Goal: Communication & Community: Answer question/provide support

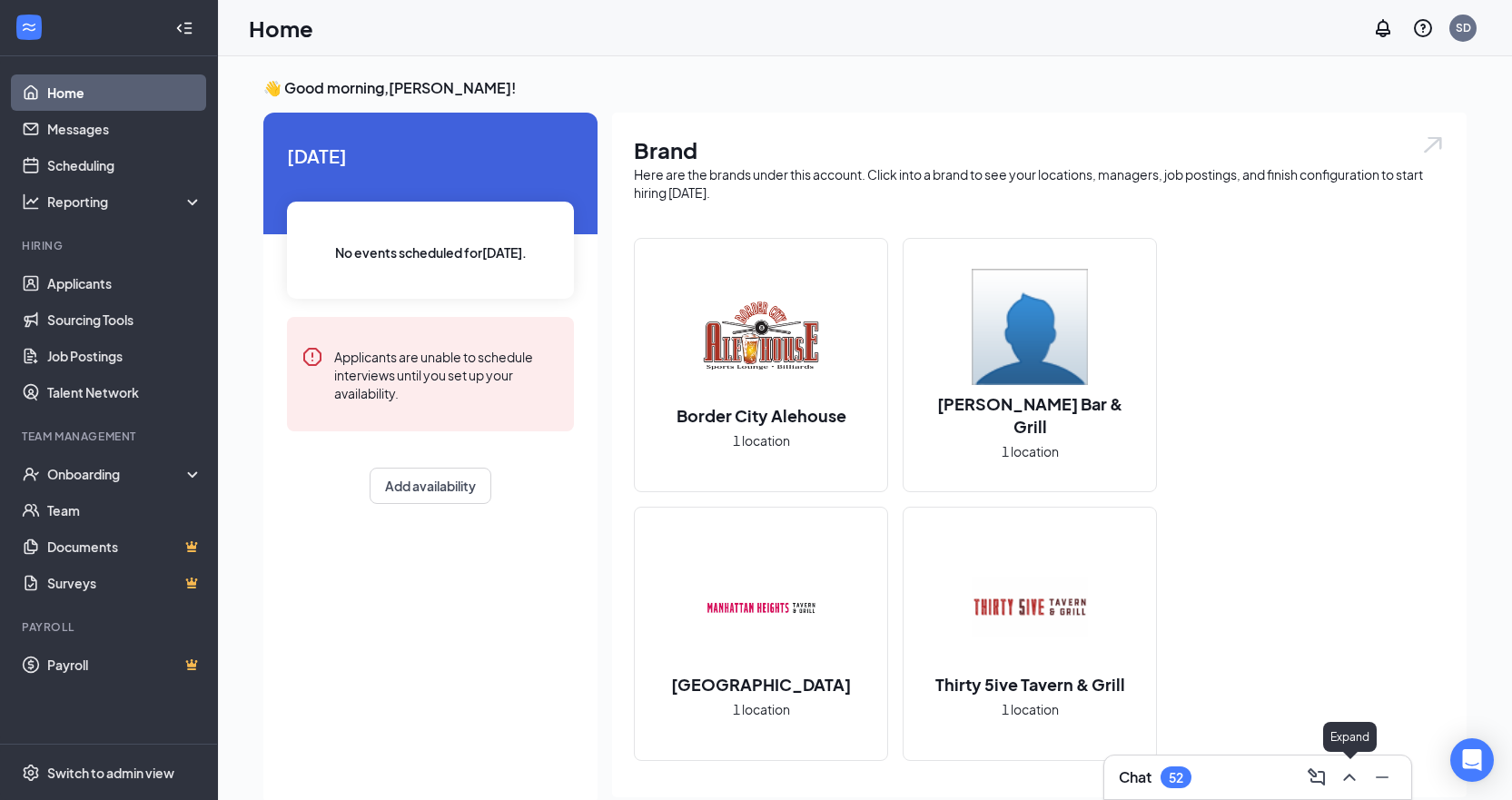
click at [1344, 778] on icon "ChevronUp" at bounding box center [1349, 778] width 21 height 21
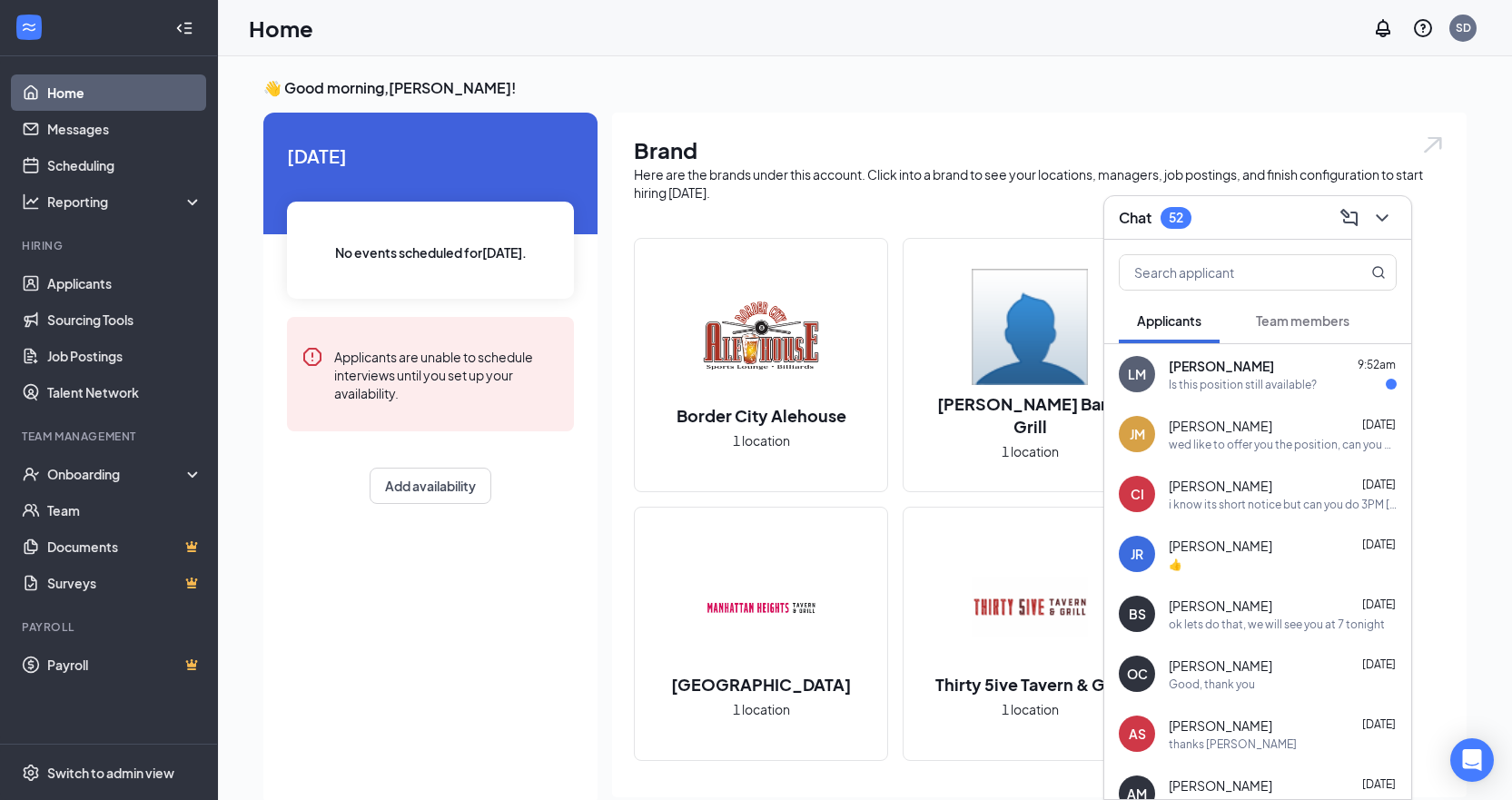
click at [1252, 395] on div "LM Lizette Maravilla 9:52am Is this position still available?" at bounding box center [1258, 375] width 307 height 60
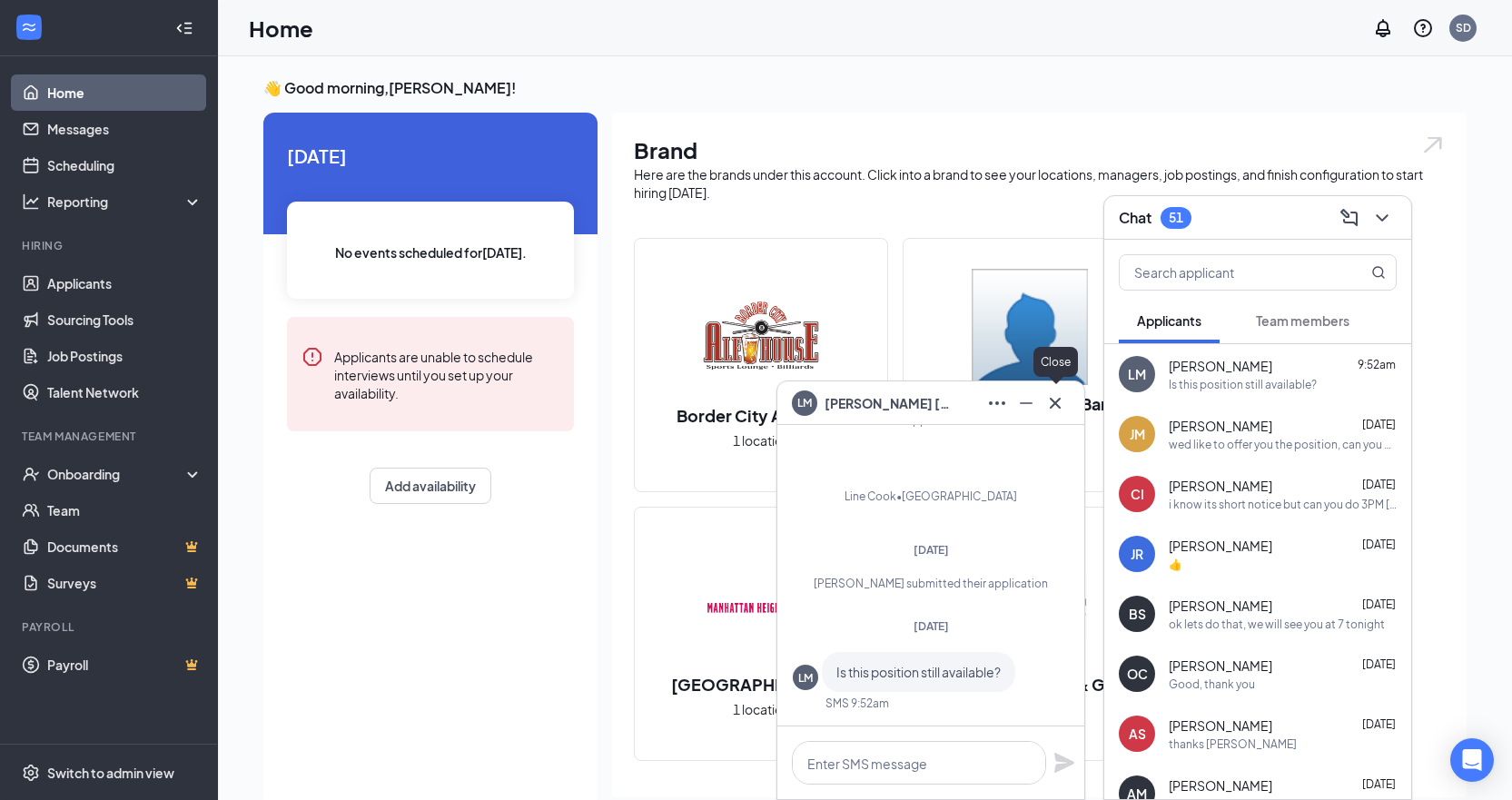
click at [1052, 401] on icon "Cross" at bounding box center [1054, 402] width 11 height 11
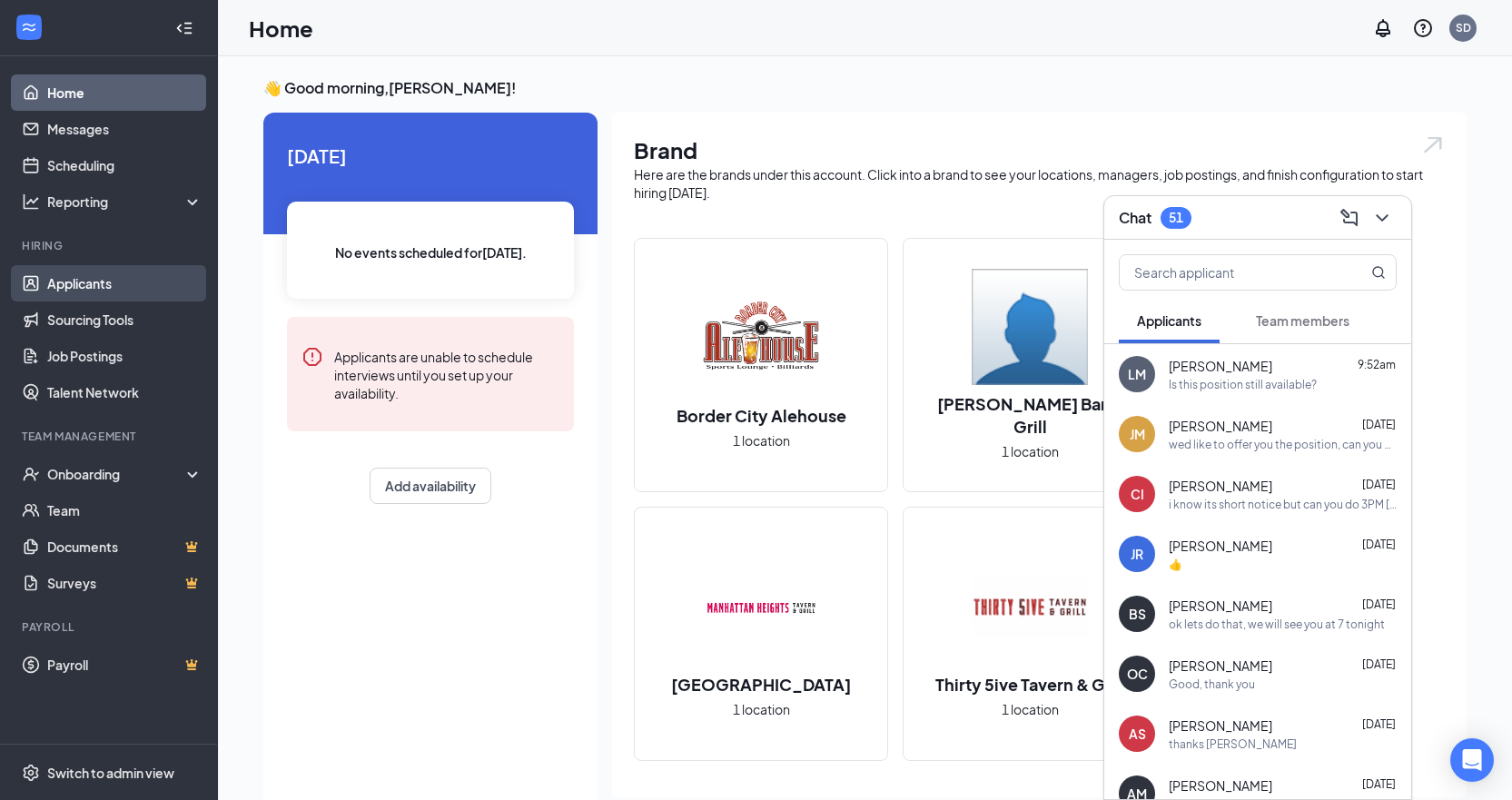
click at [111, 285] on link "Applicants" at bounding box center [125, 283] width 155 height 36
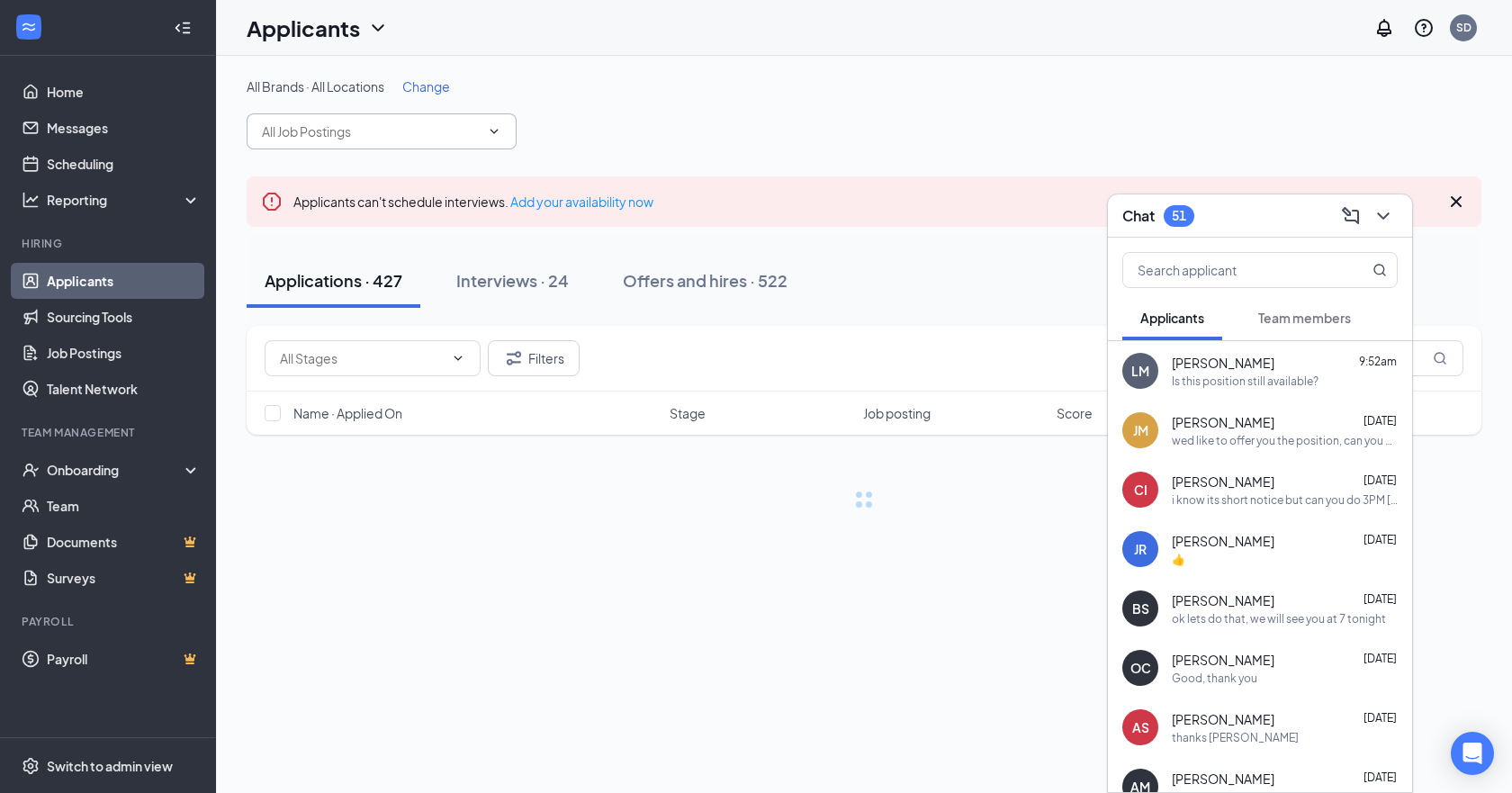
click at [427, 139] on span at bounding box center [381, 131] width 270 height 36
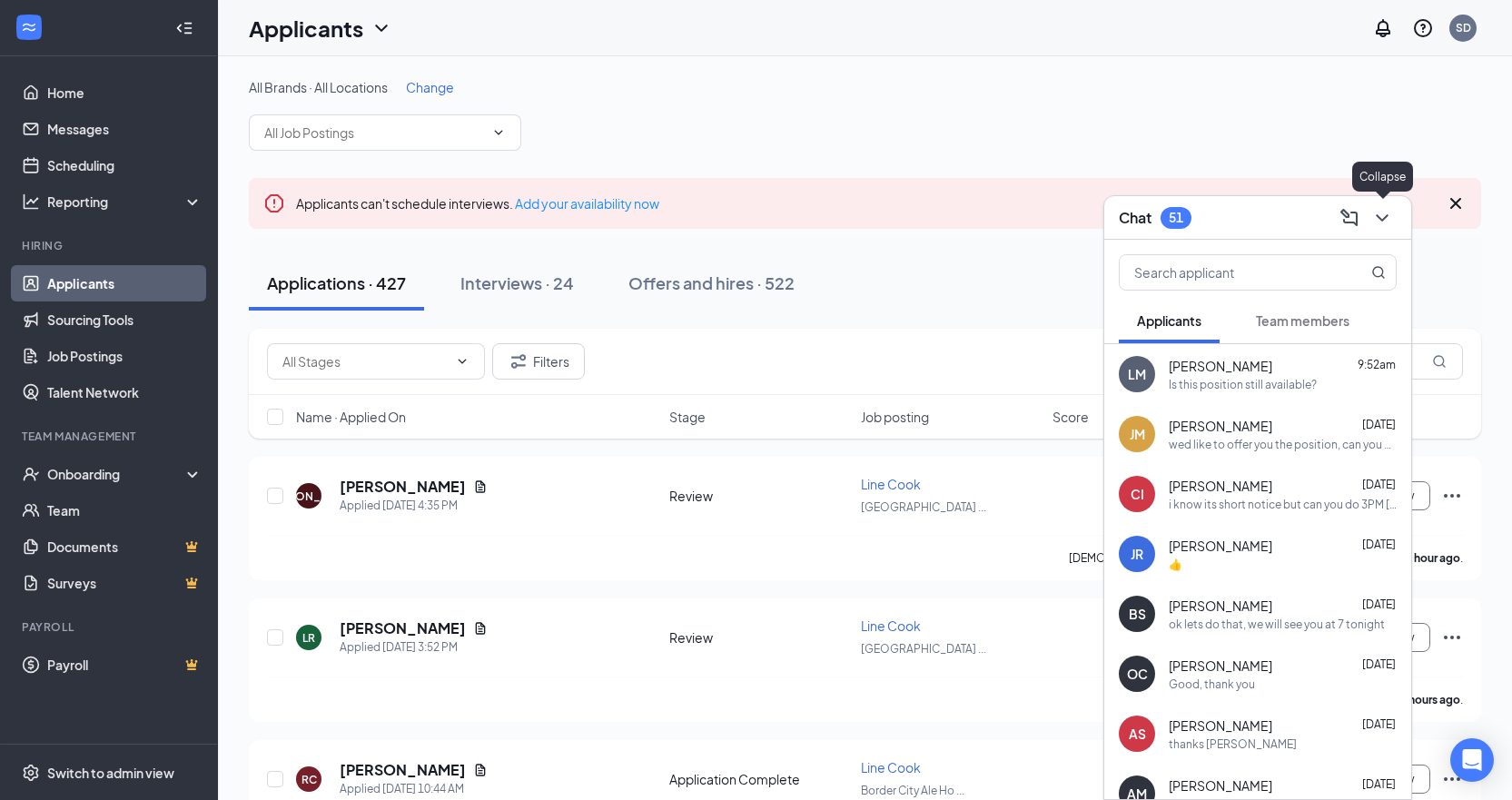
click at [1371, 218] on icon "ChevronDown" at bounding box center [1382, 217] width 21 height 21
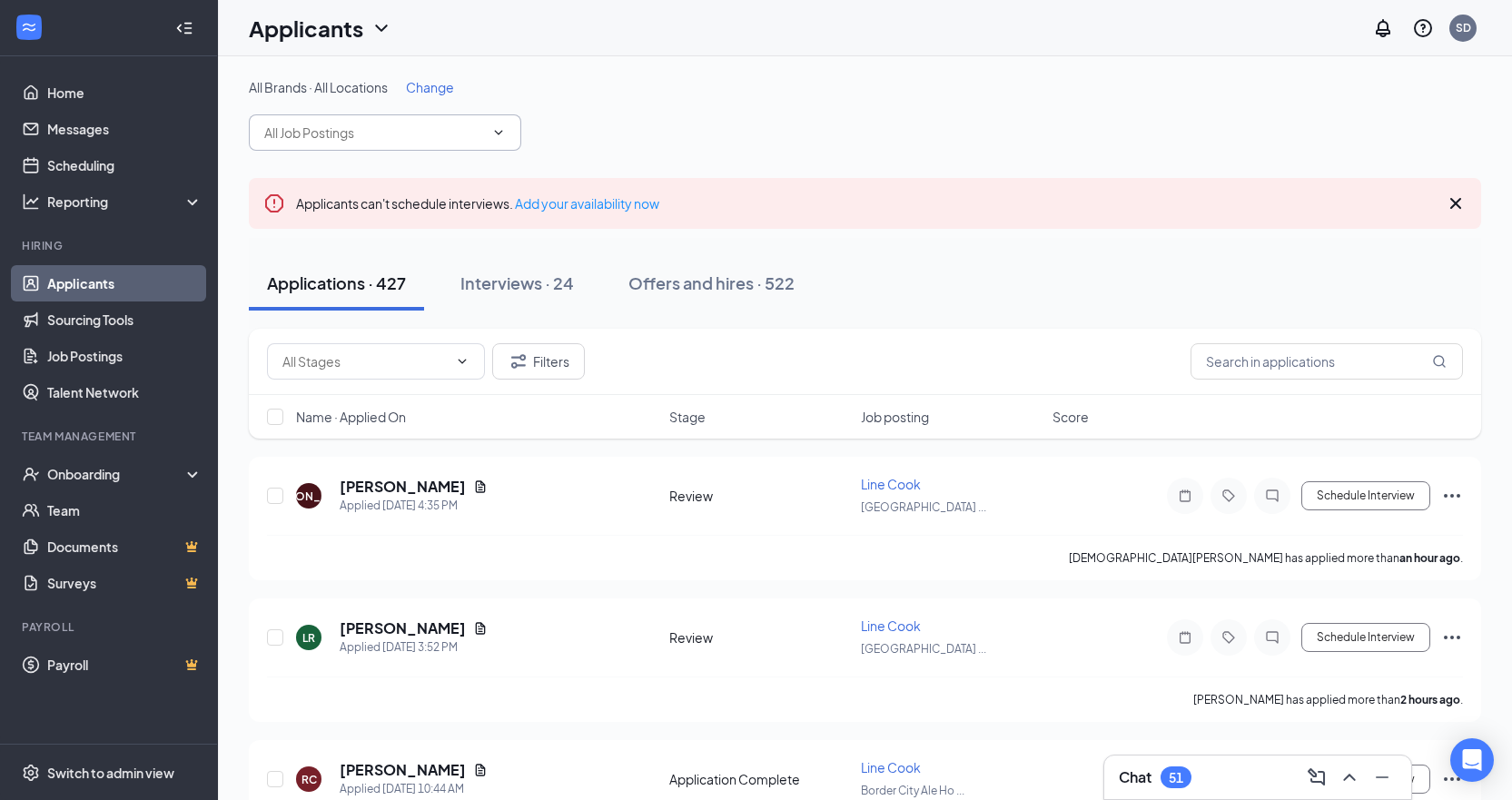
click at [502, 125] on icon "ChevronDown" at bounding box center [498, 132] width 15 height 15
click at [501, 133] on icon "ChevronDown" at bounding box center [498, 132] width 15 height 15
click at [497, 134] on icon "ChevronDown" at bounding box center [498, 132] width 15 height 15
click at [1467, 201] on div "Applicants can't schedule interviews. Add your availability now" at bounding box center [864, 203] width 1232 height 50
click at [1455, 204] on icon "Cross" at bounding box center [1455, 203] width 11 height 11
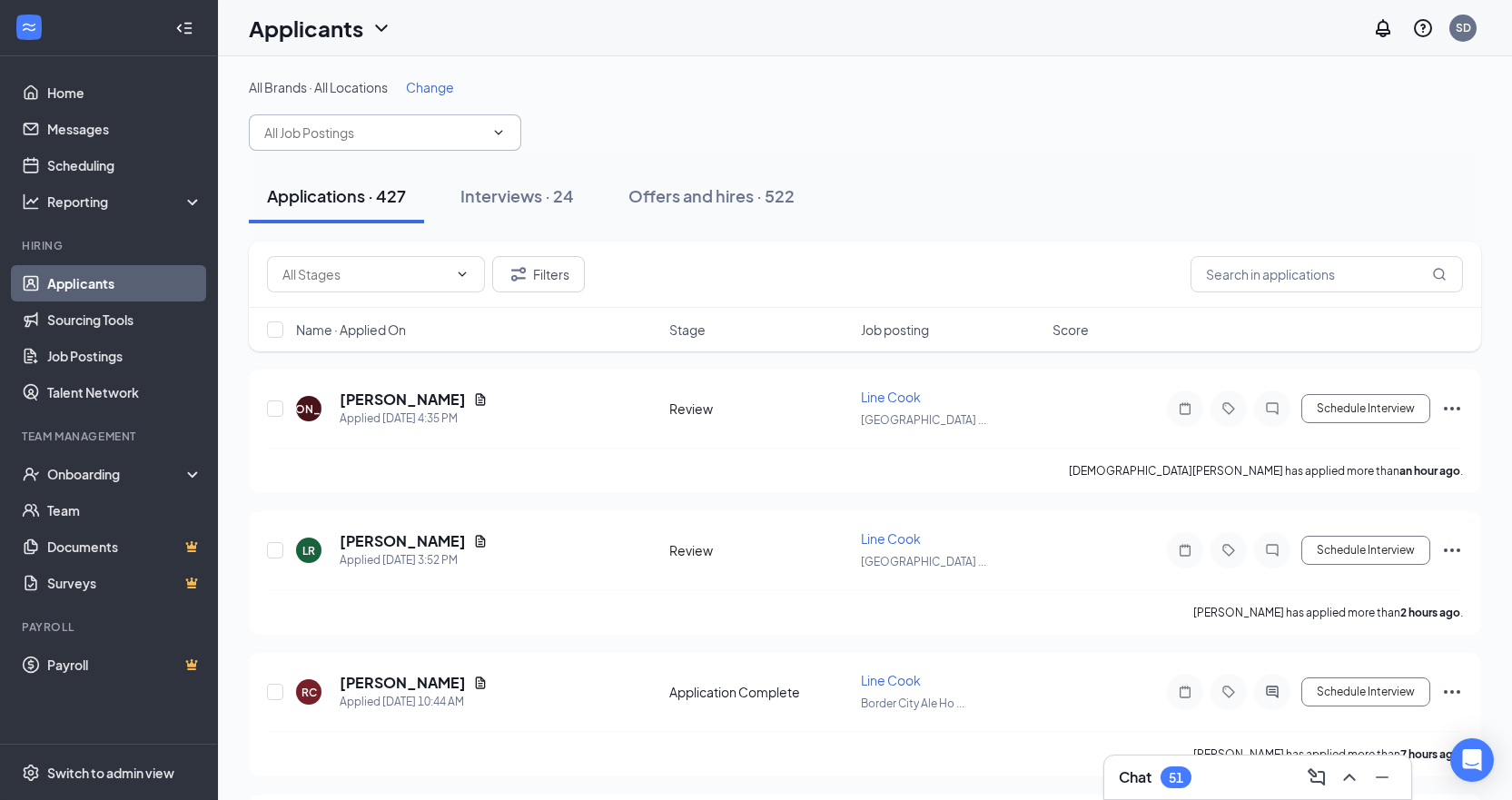
click at [510, 138] on span at bounding box center [384, 132] width 273 height 36
click at [500, 130] on icon "ChevronDown" at bounding box center [498, 132] width 15 height 15
click at [495, 130] on icon "ChevronDown" at bounding box center [498, 132] width 15 height 15
click at [491, 131] on icon "ChevronDown" at bounding box center [498, 132] width 15 height 15
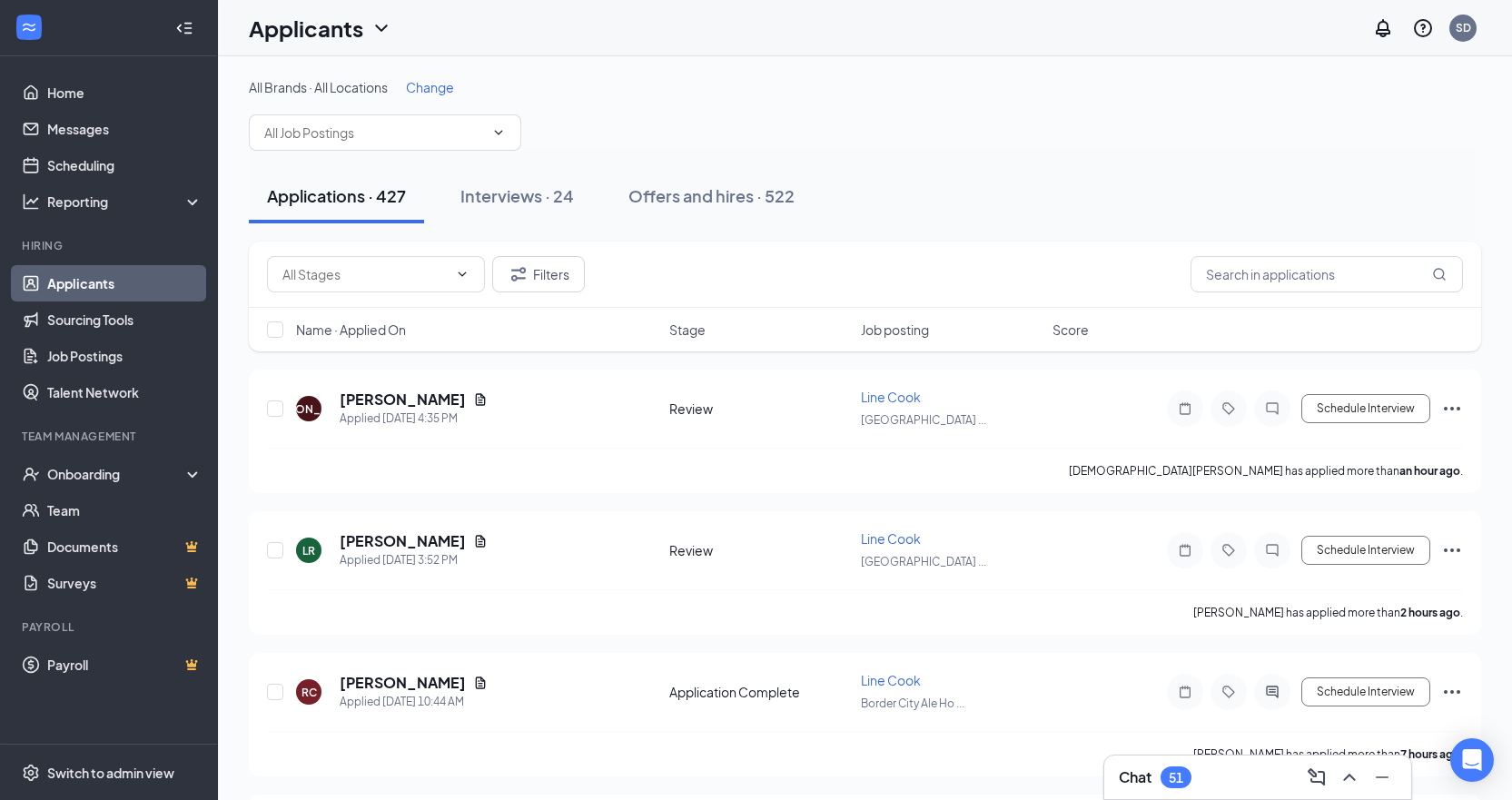
click at [580, 134] on div "All Brands · All Locations Change" at bounding box center [864, 114] width 1232 height 73
click at [375, 36] on icon "ChevronDown" at bounding box center [381, 28] width 21 height 21
click at [91, 288] on link "Applicants" at bounding box center [125, 283] width 155 height 36
click at [91, 91] on link "Home" at bounding box center [125, 92] width 155 height 36
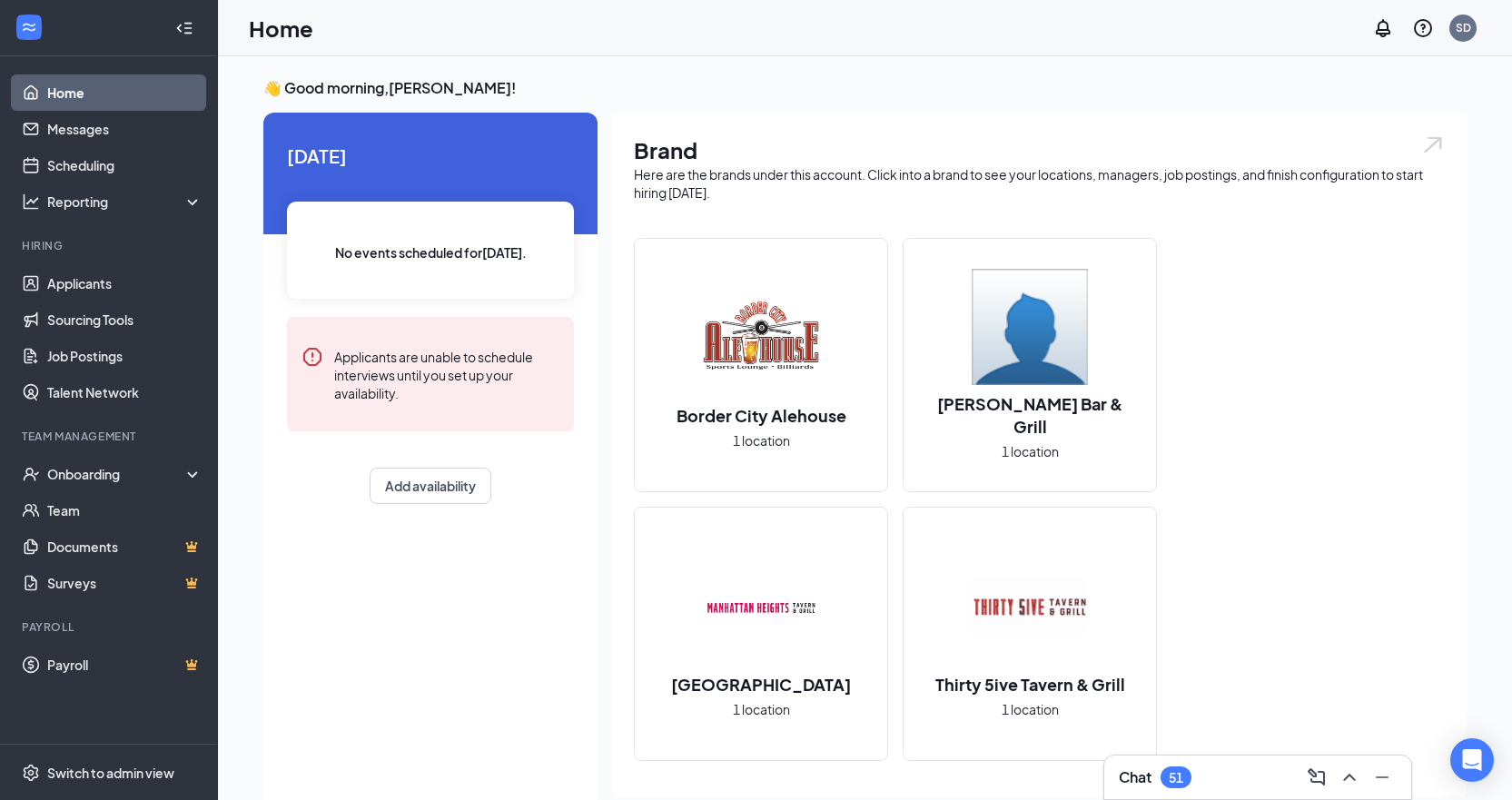
click at [779, 385] on img at bounding box center [761, 339] width 116 height 117
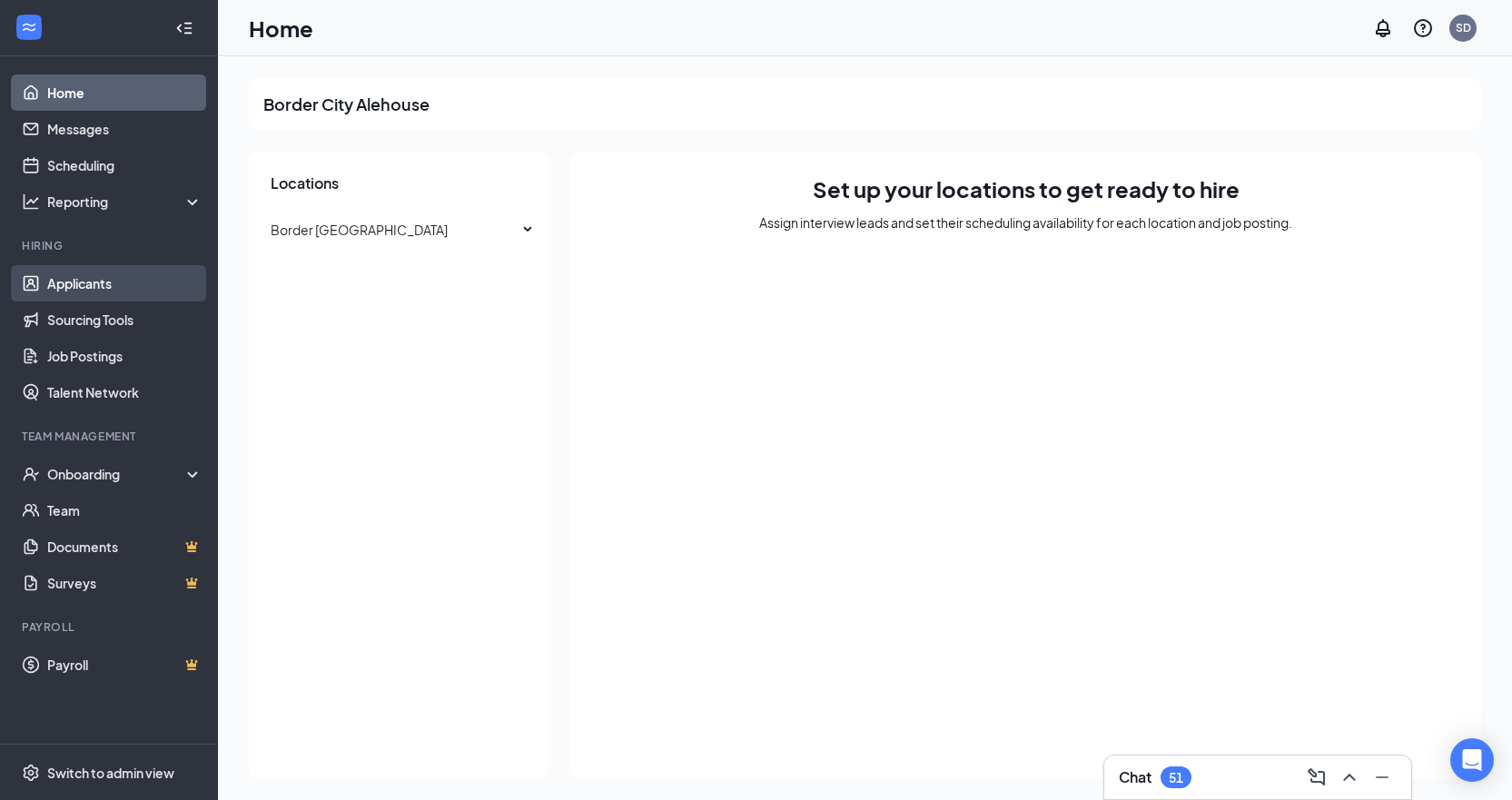
click at [106, 285] on link "Applicants" at bounding box center [125, 283] width 155 height 36
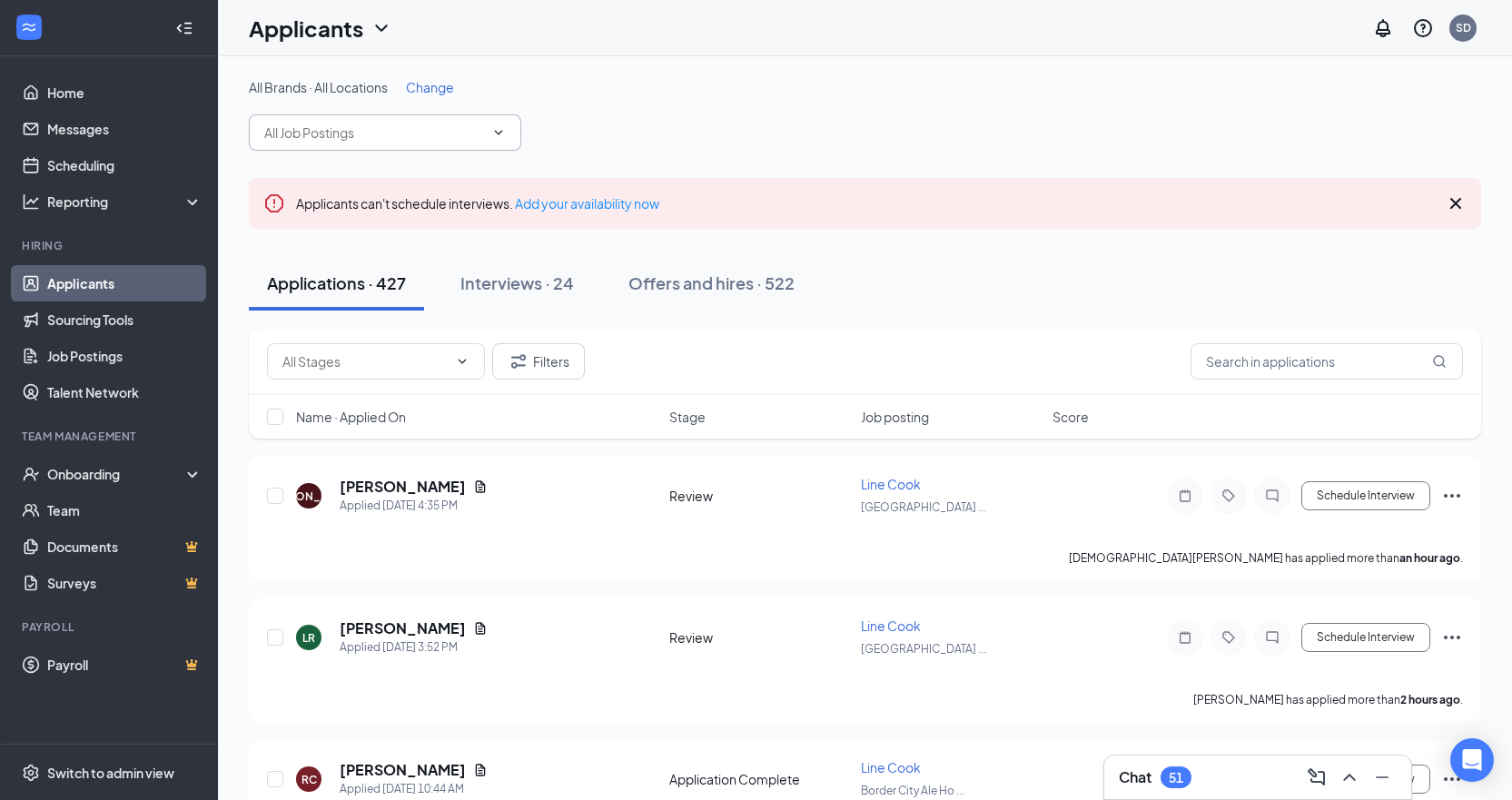
click at [509, 134] on span at bounding box center [384, 132] width 273 height 36
click at [500, 134] on icon "ChevronDown" at bounding box center [498, 132] width 15 height 15
click at [573, 206] on link "Add your availability now" at bounding box center [586, 203] width 145 height 17
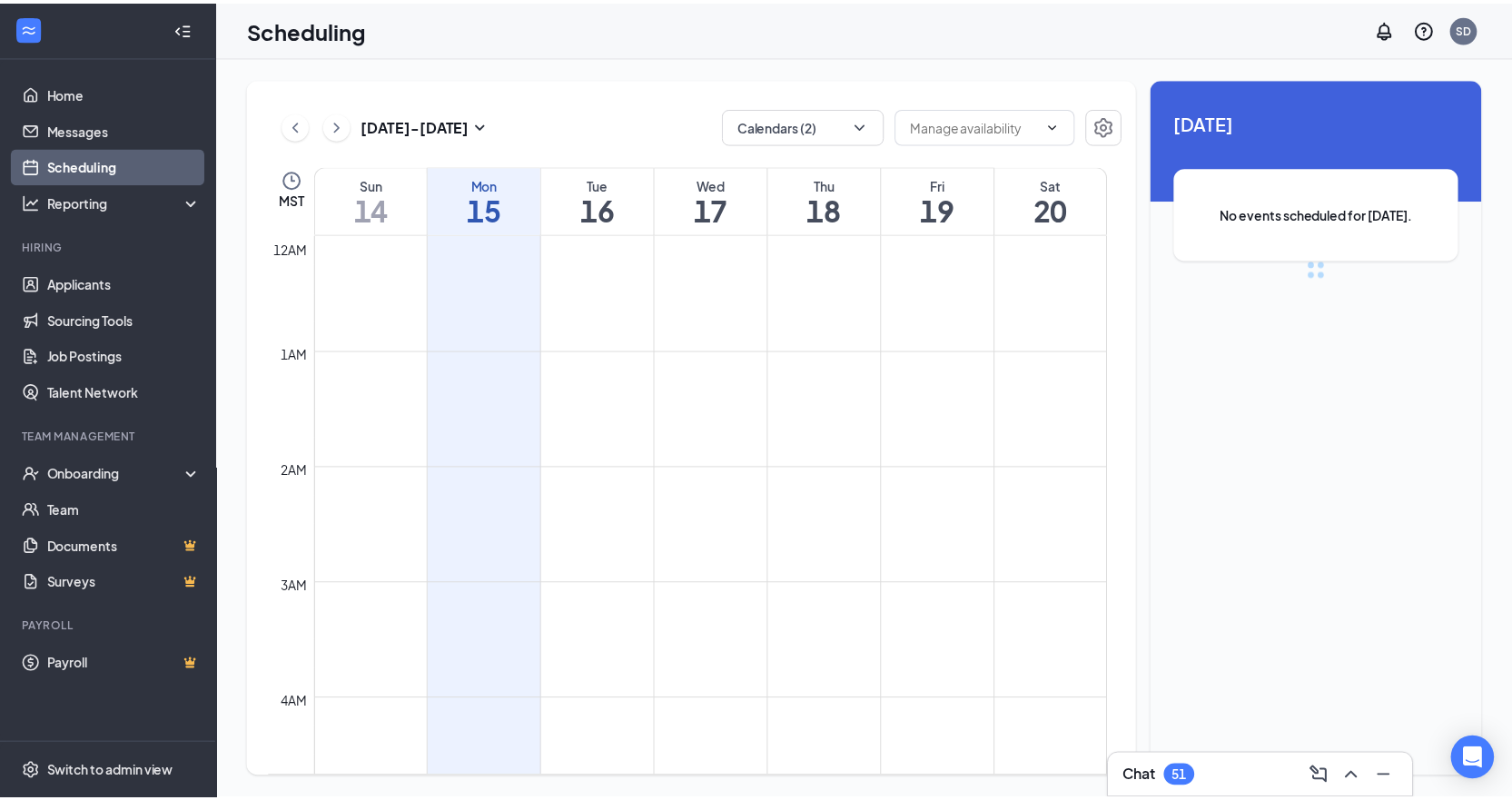
scroll to position [893, 0]
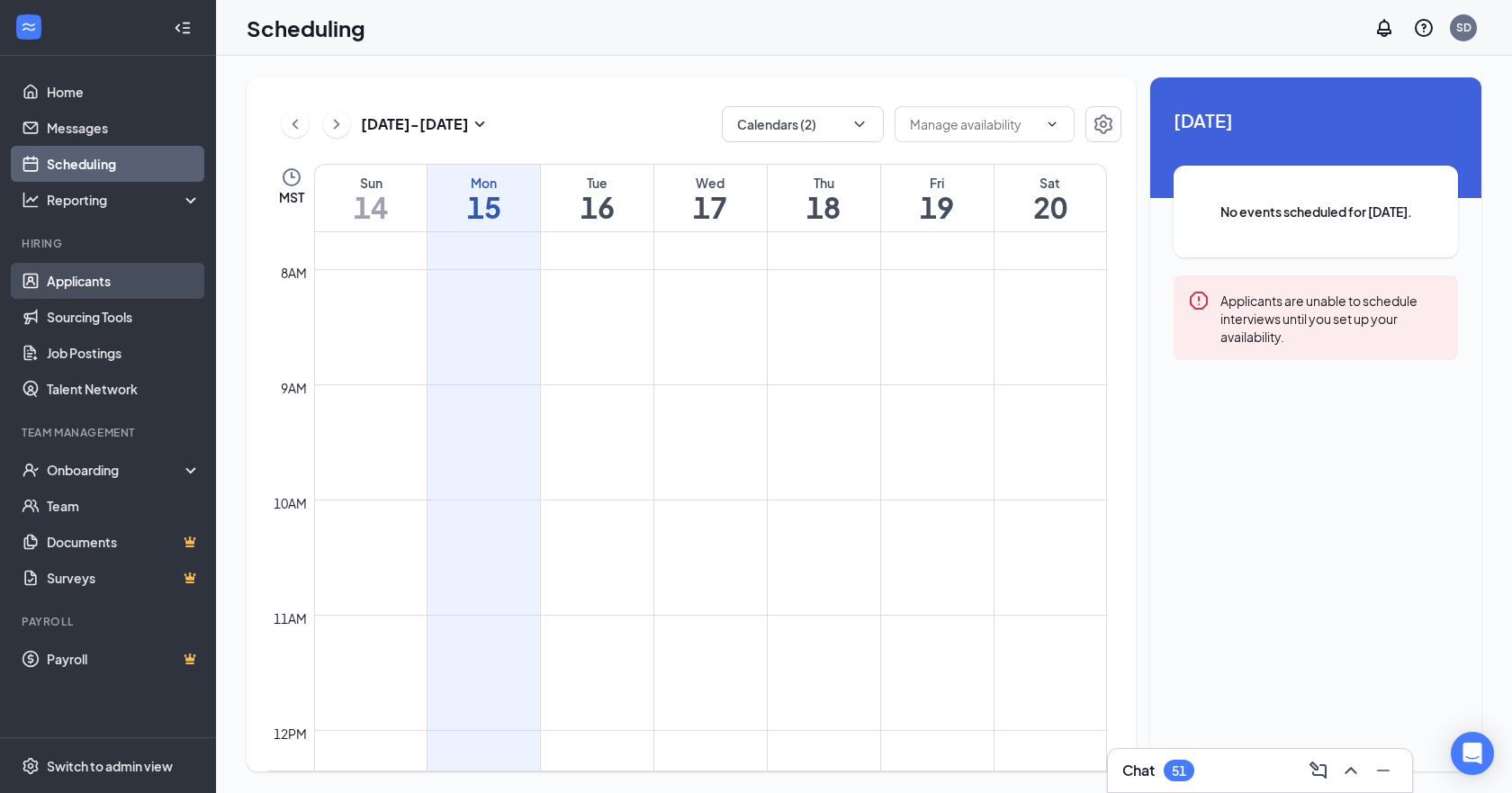
click at [100, 279] on link "Applicants" at bounding box center [124, 280] width 154 height 36
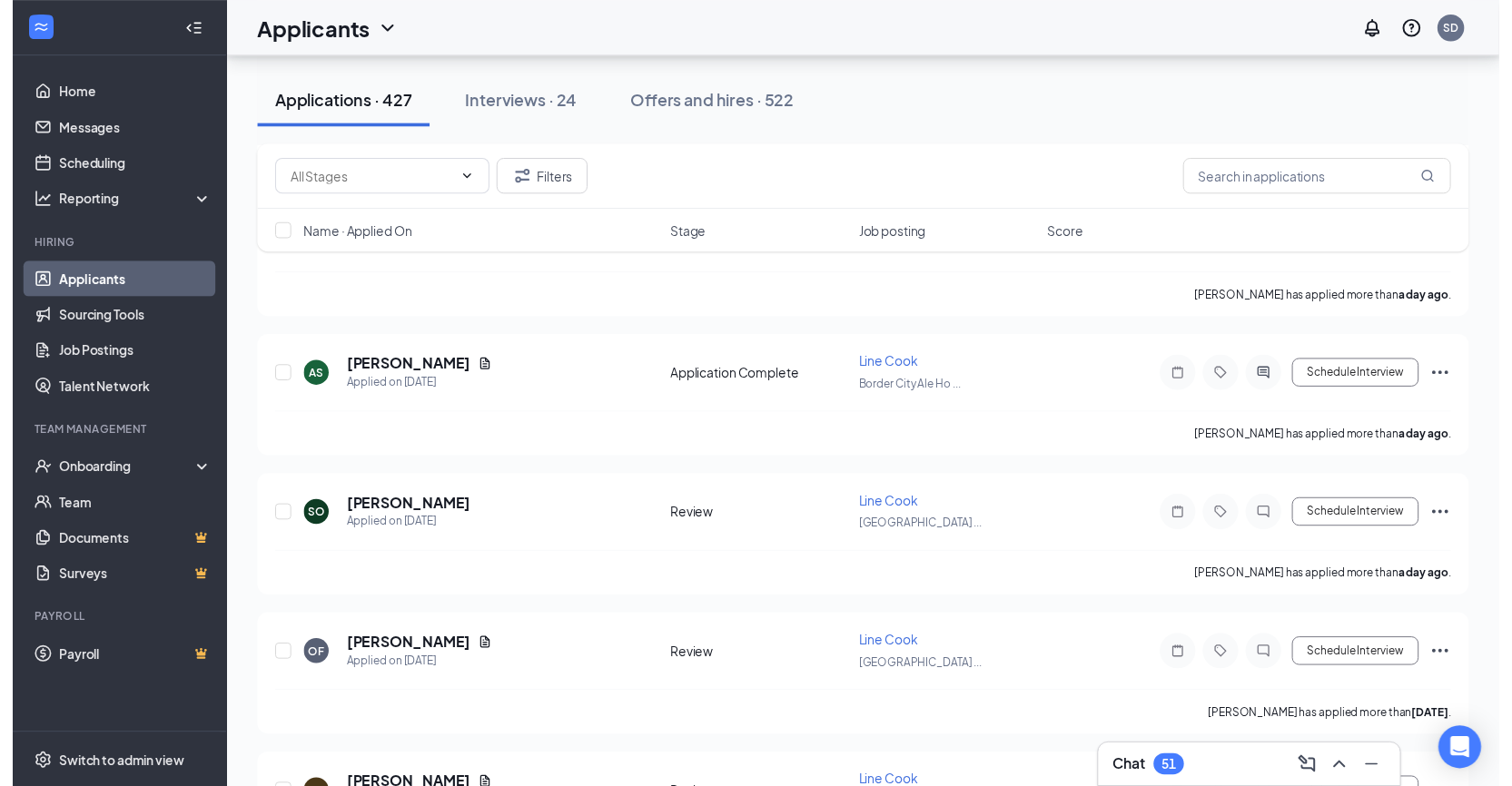
scroll to position [1544, 0]
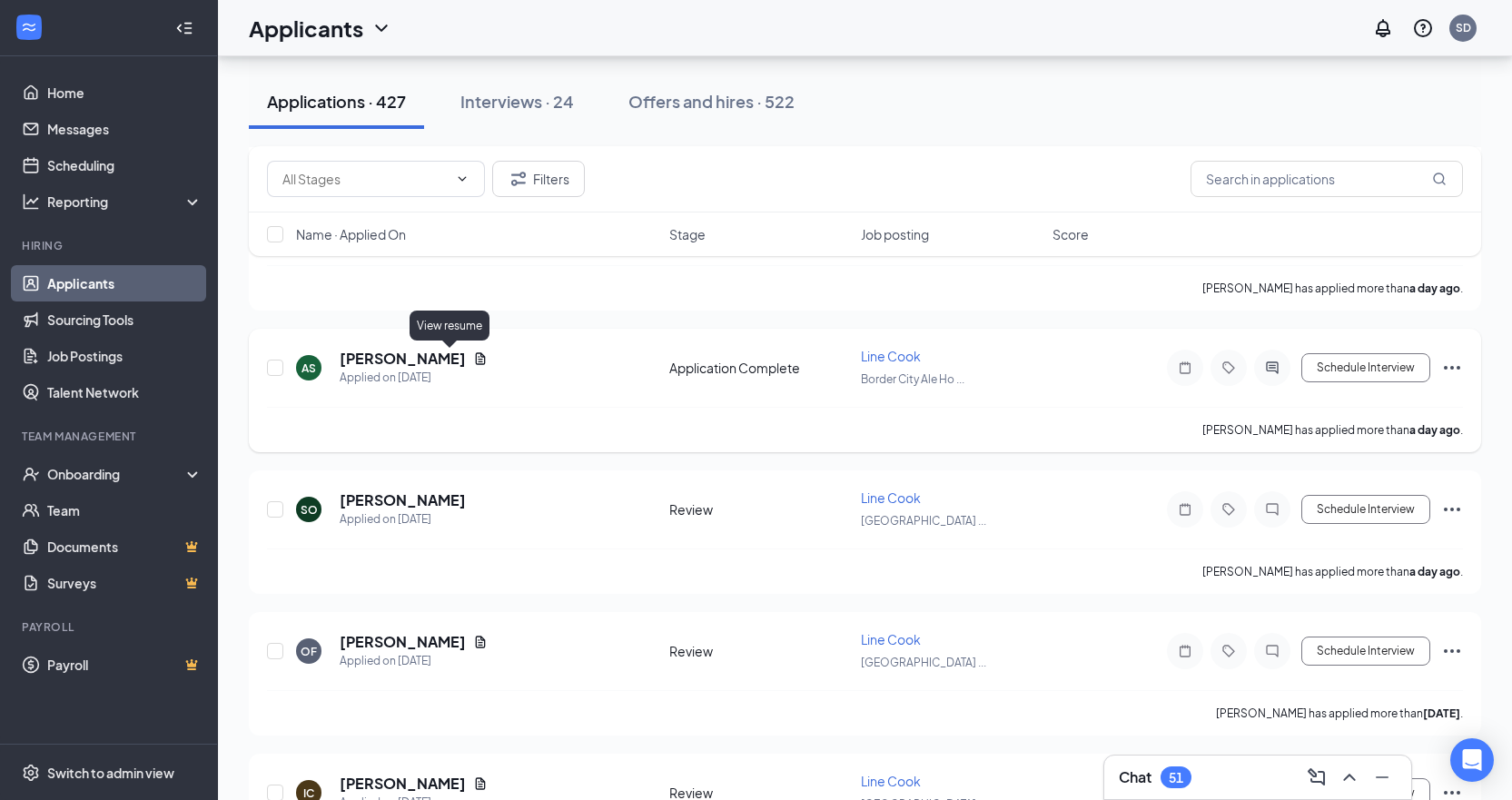
click at [473, 357] on icon "Document" at bounding box center [479, 358] width 15 height 15
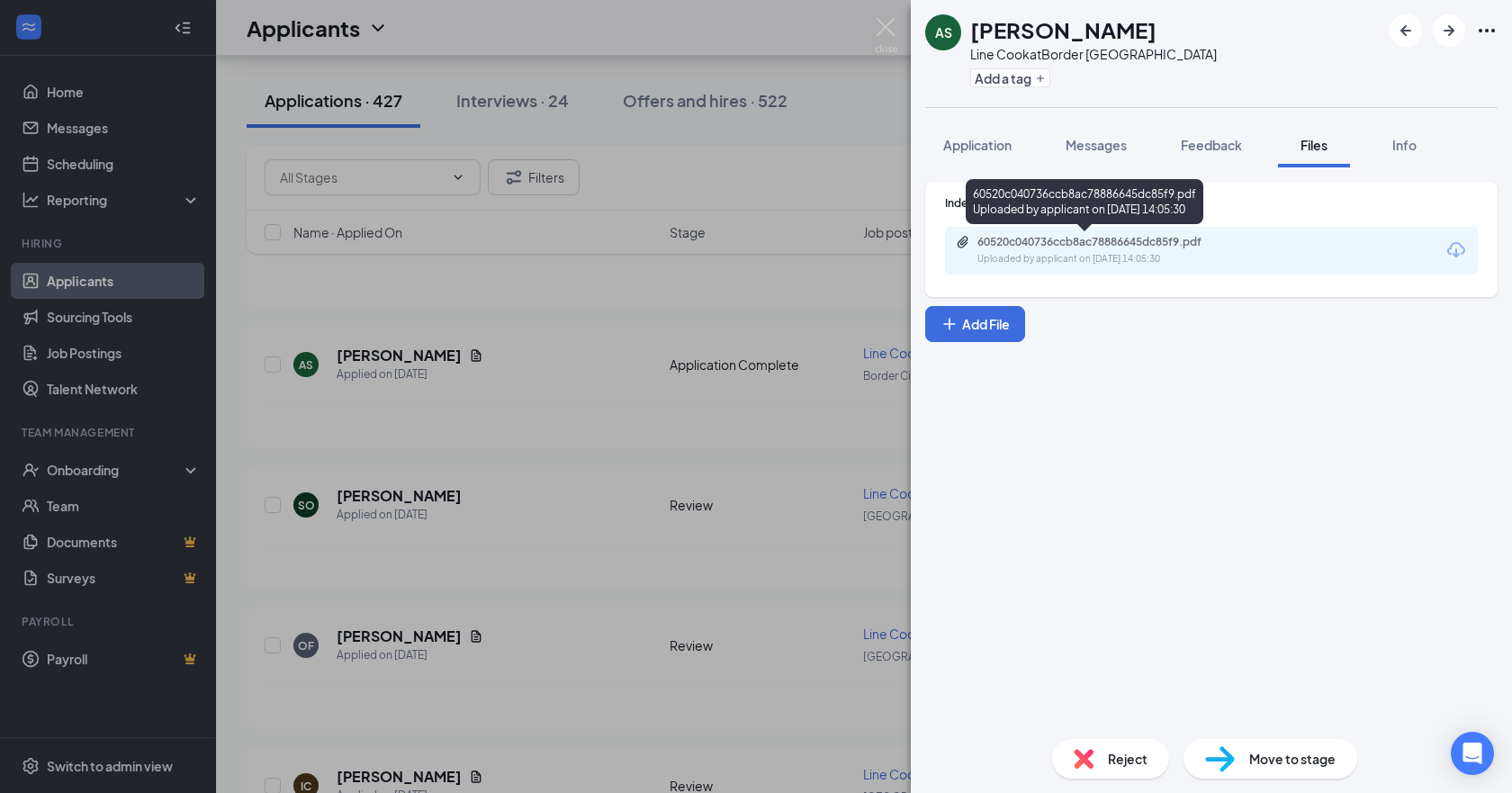
click at [1122, 258] on div "Uploaded by applicant on Sep 14, 2025 at 14:05:30" at bounding box center [1112, 259] width 270 height 14
click at [1104, 151] on span "Messages" at bounding box center [1096, 144] width 62 height 16
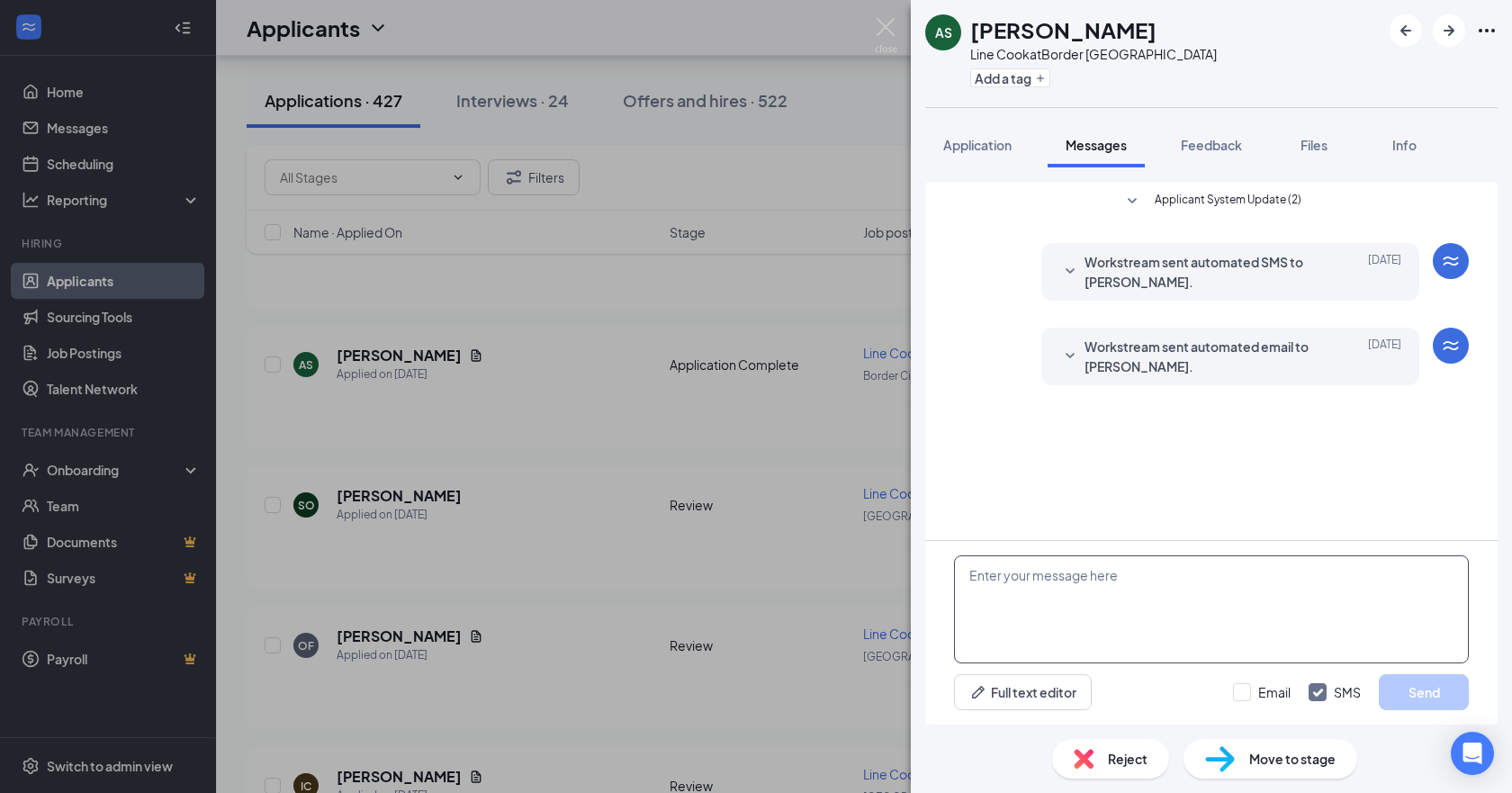
click at [1197, 600] on textarea at bounding box center [1211, 609] width 515 height 108
type textarea "Hello [PERSON_NAME], thank you for applying. would you be able to come in this …"
click at [1443, 704] on button "Send" at bounding box center [1424, 692] width 90 height 36
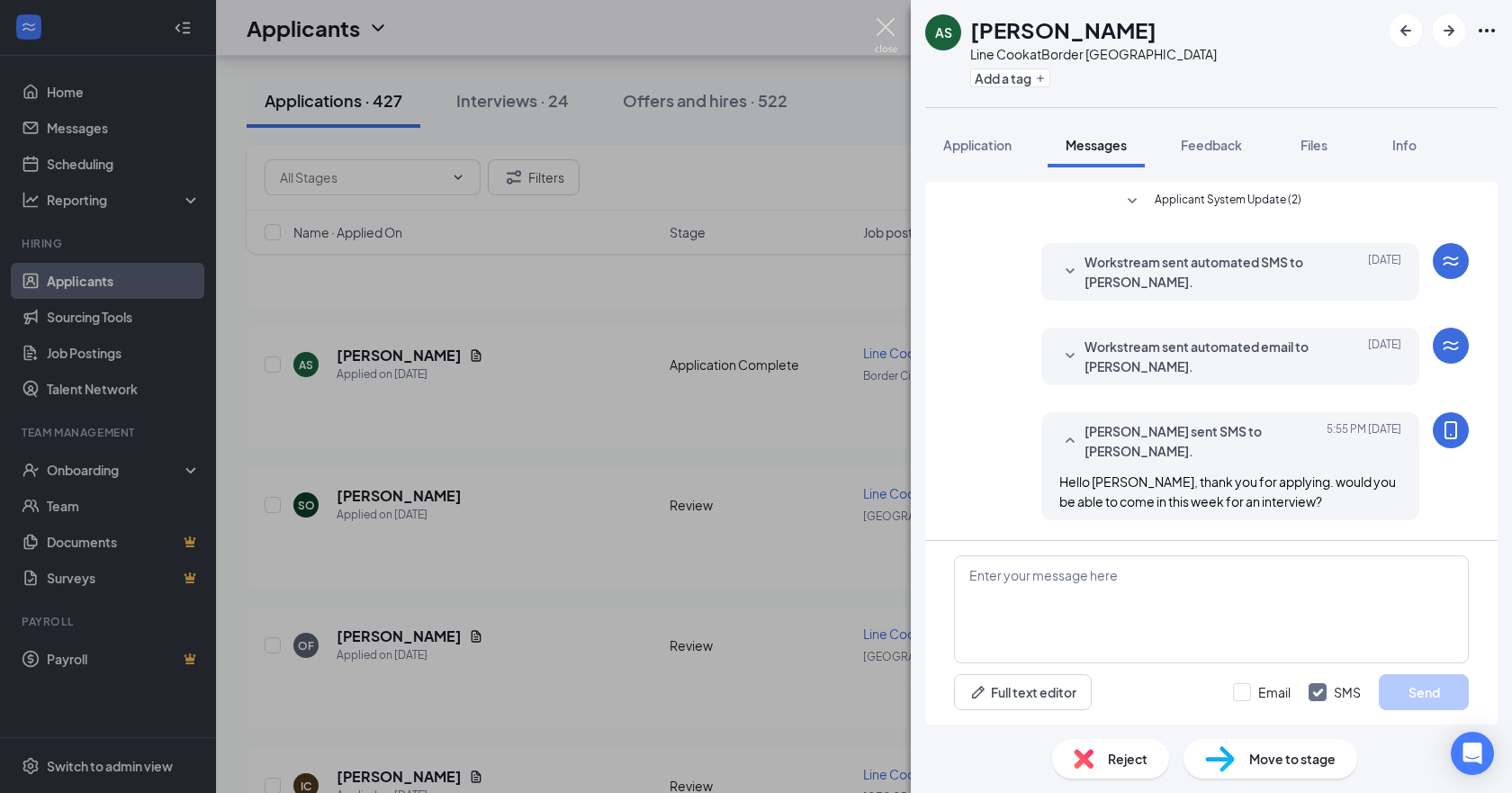
click at [886, 27] on img at bounding box center [885, 36] width 22 height 35
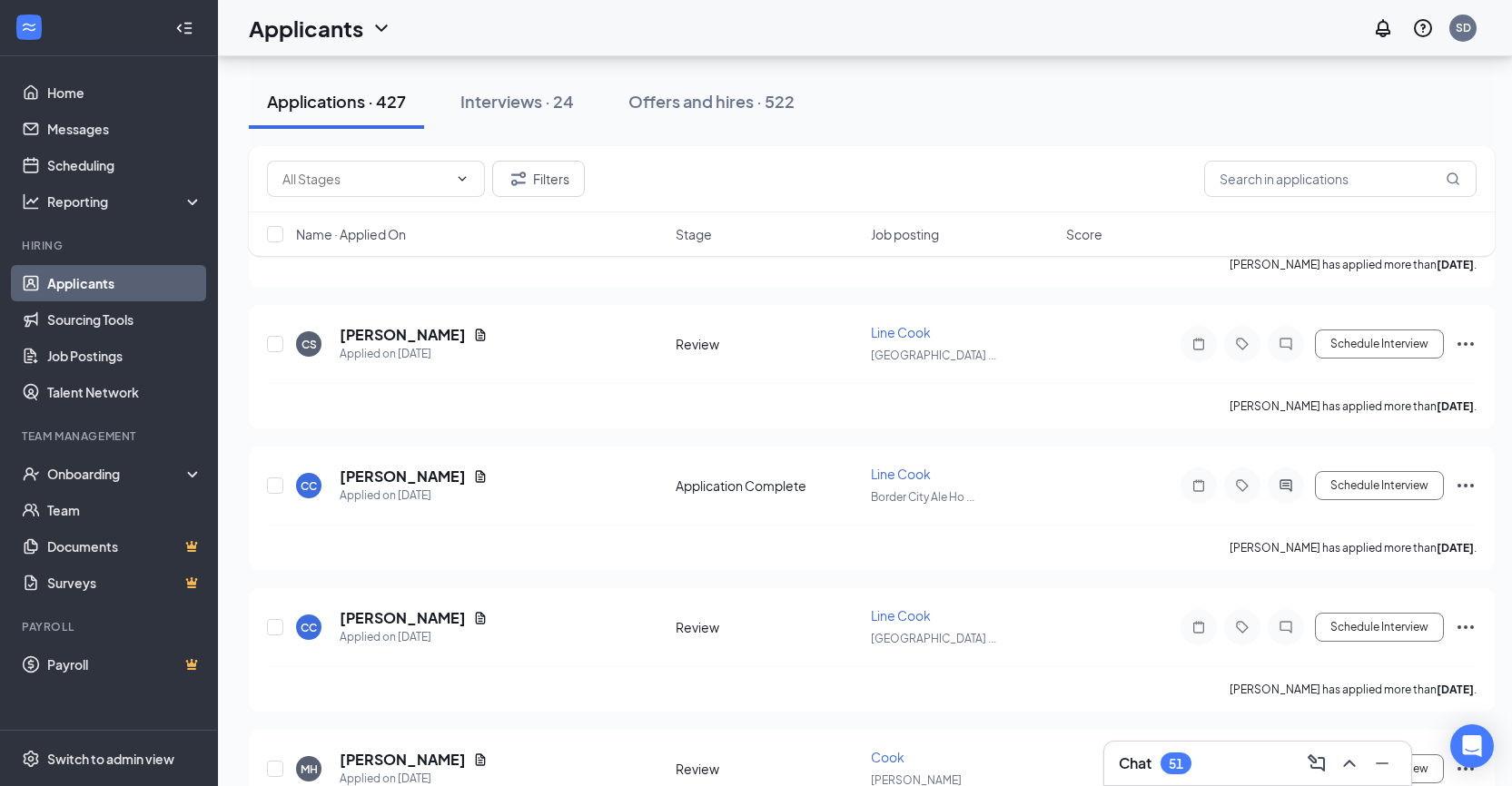
scroll to position [2215, 0]
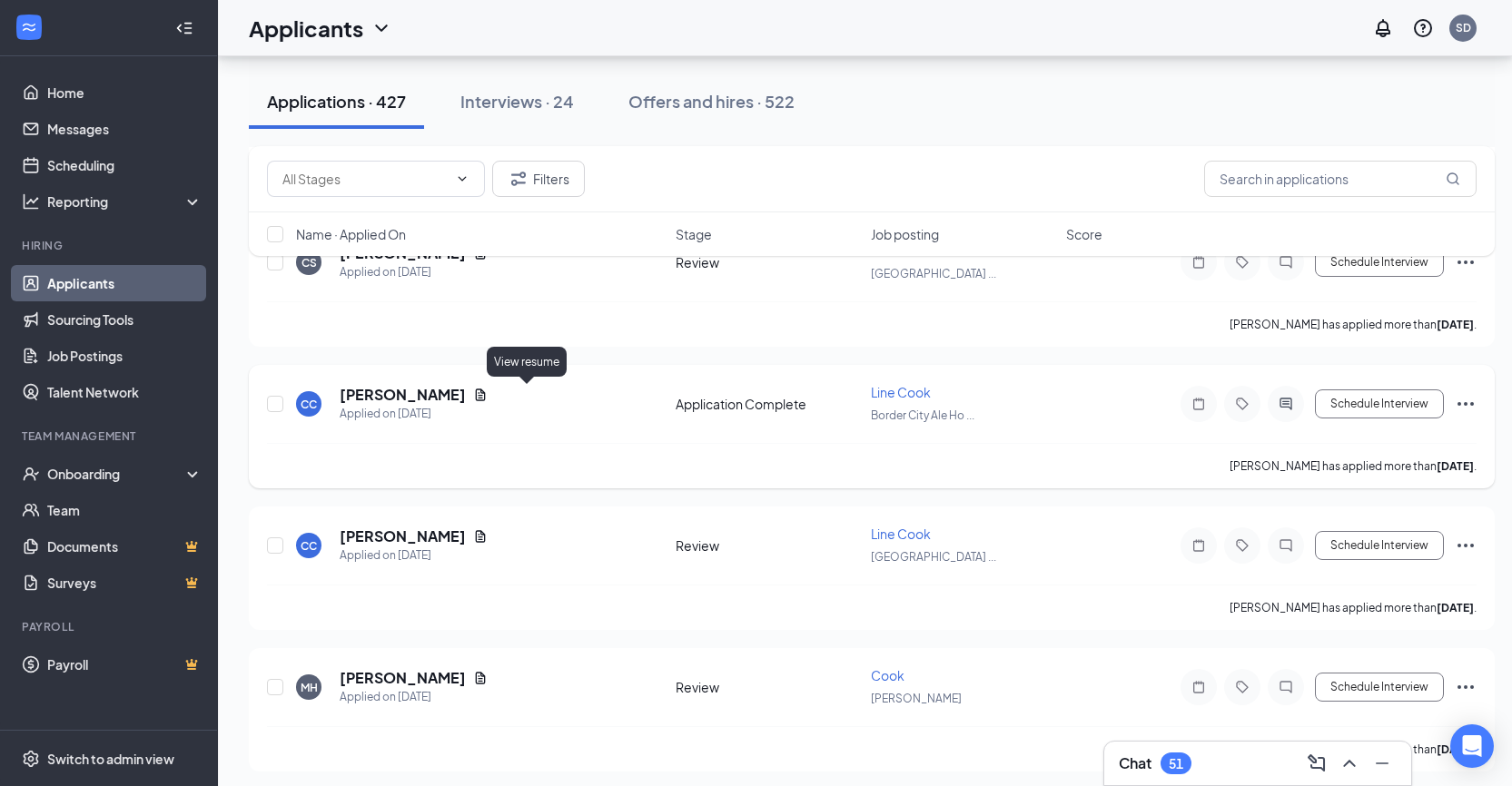
click at [487, 398] on icon "Document" at bounding box center [479, 394] width 15 height 15
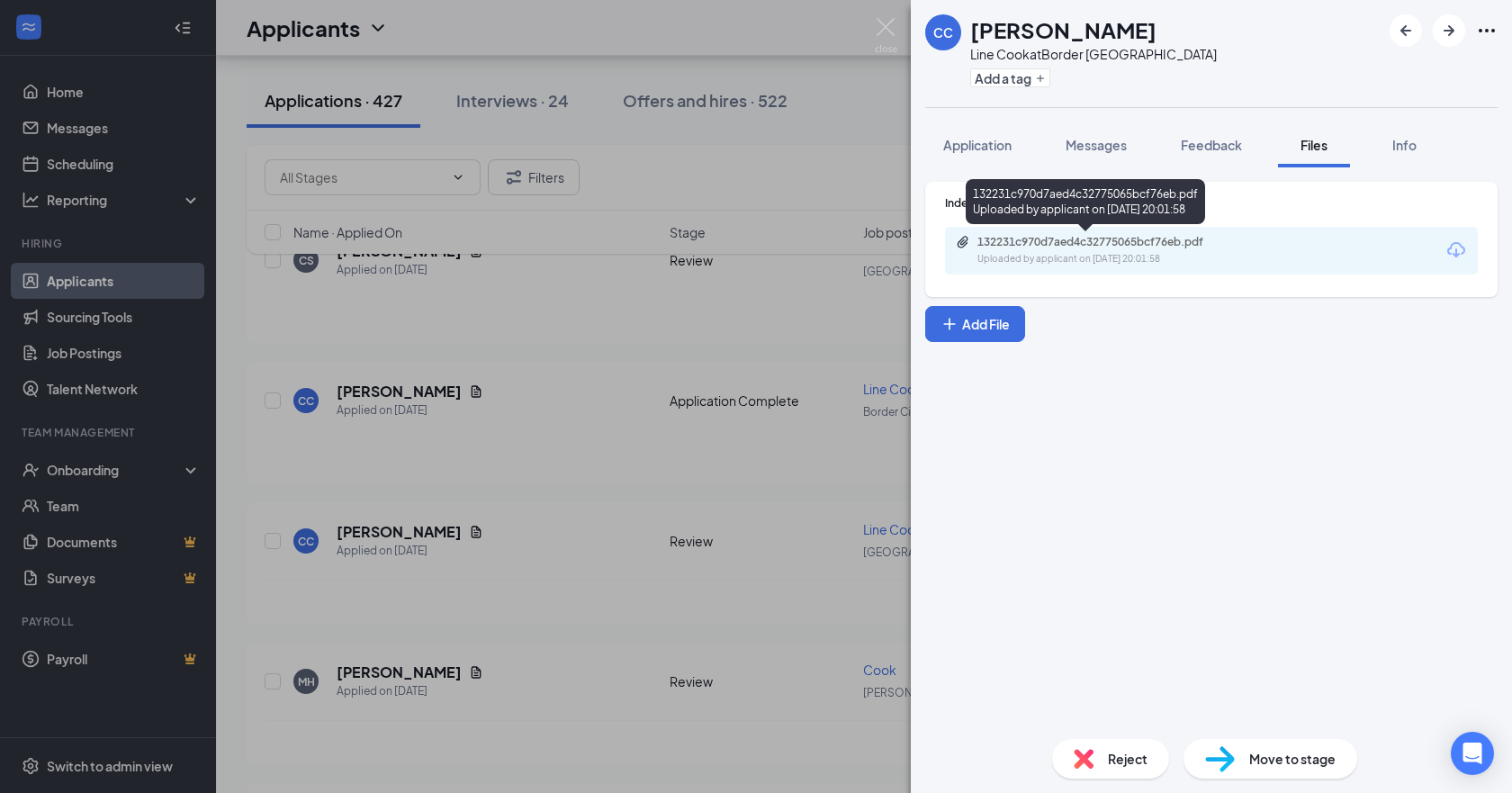
click at [1071, 265] on div "Uploaded by applicant on Sep 13, 2025 at 20:01:58" at bounding box center [1112, 259] width 270 height 14
click at [1092, 141] on span "Messages" at bounding box center [1096, 144] width 62 height 16
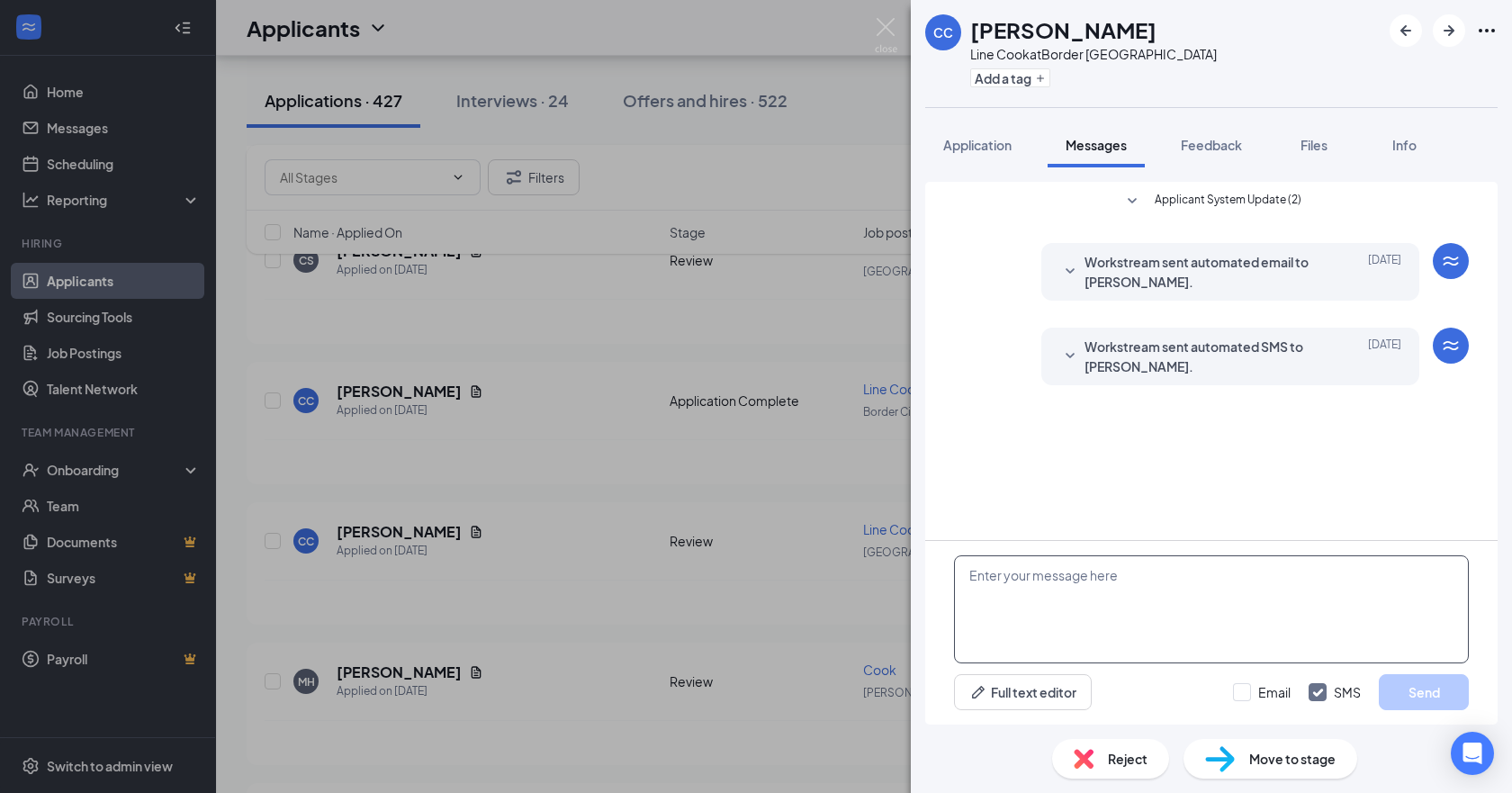
click at [1048, 576] on textarea at bounding box center [1211, 609] width 515 height 108
type textarea "Hello [PERSON_NAME], thank you for applying. would you be able to come in for a…"
click at [1394, 691] on button "Send" at bounding box center [1424, 692] width 90 height 36
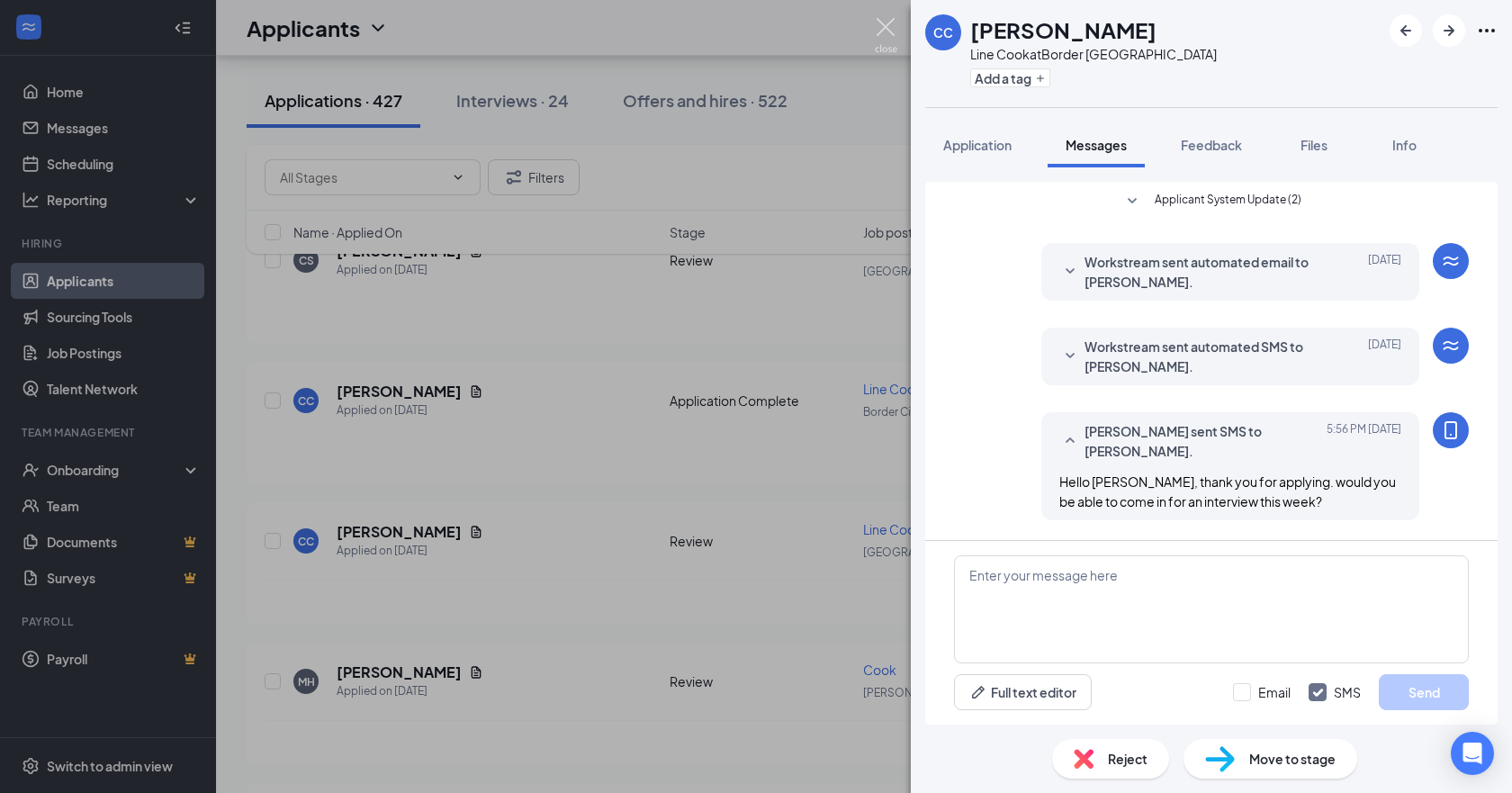
click at [883, 26] on img at bounding box center [885, 36] width 22 height 35
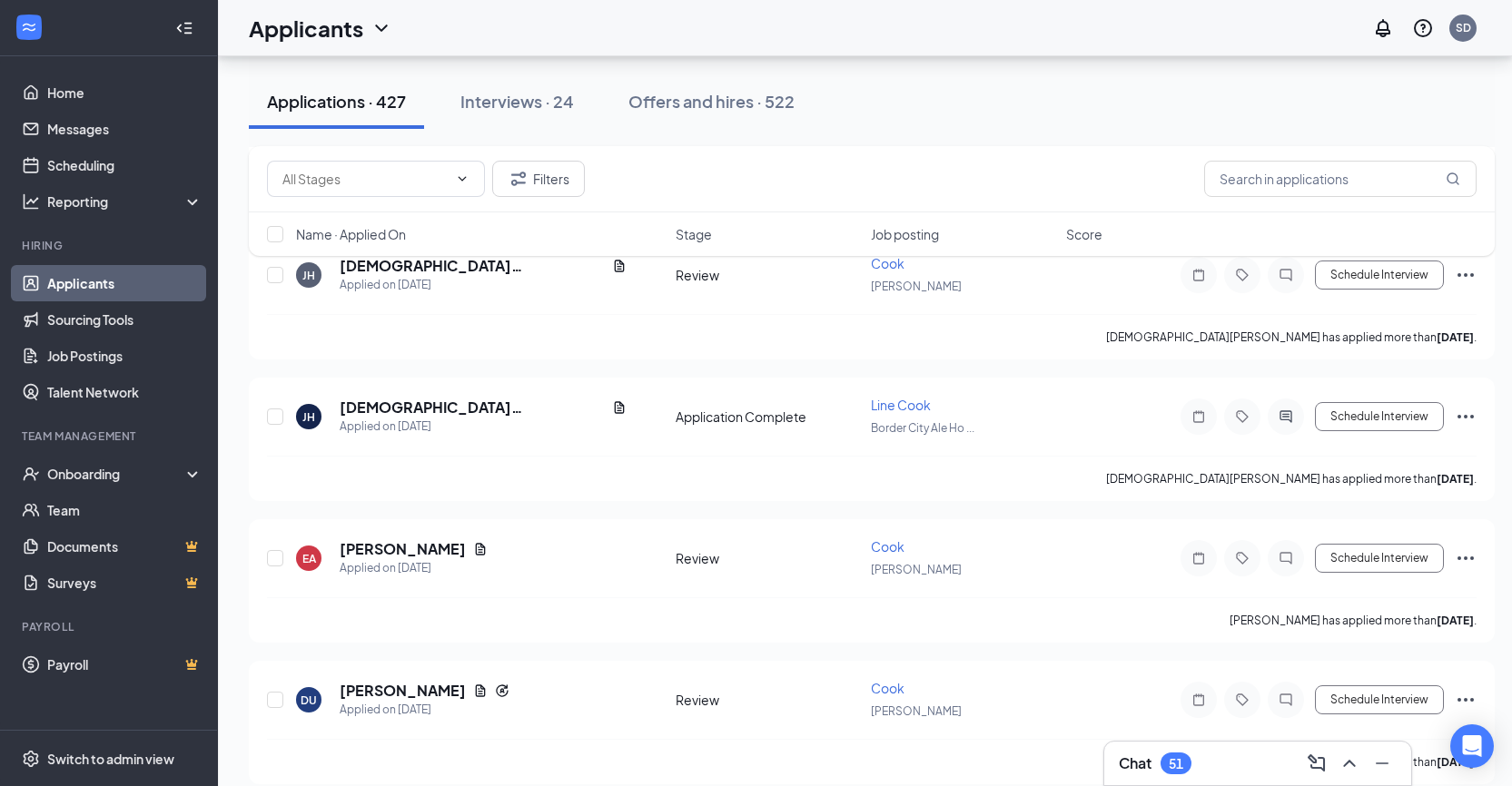
scroll to position [2821, 0]
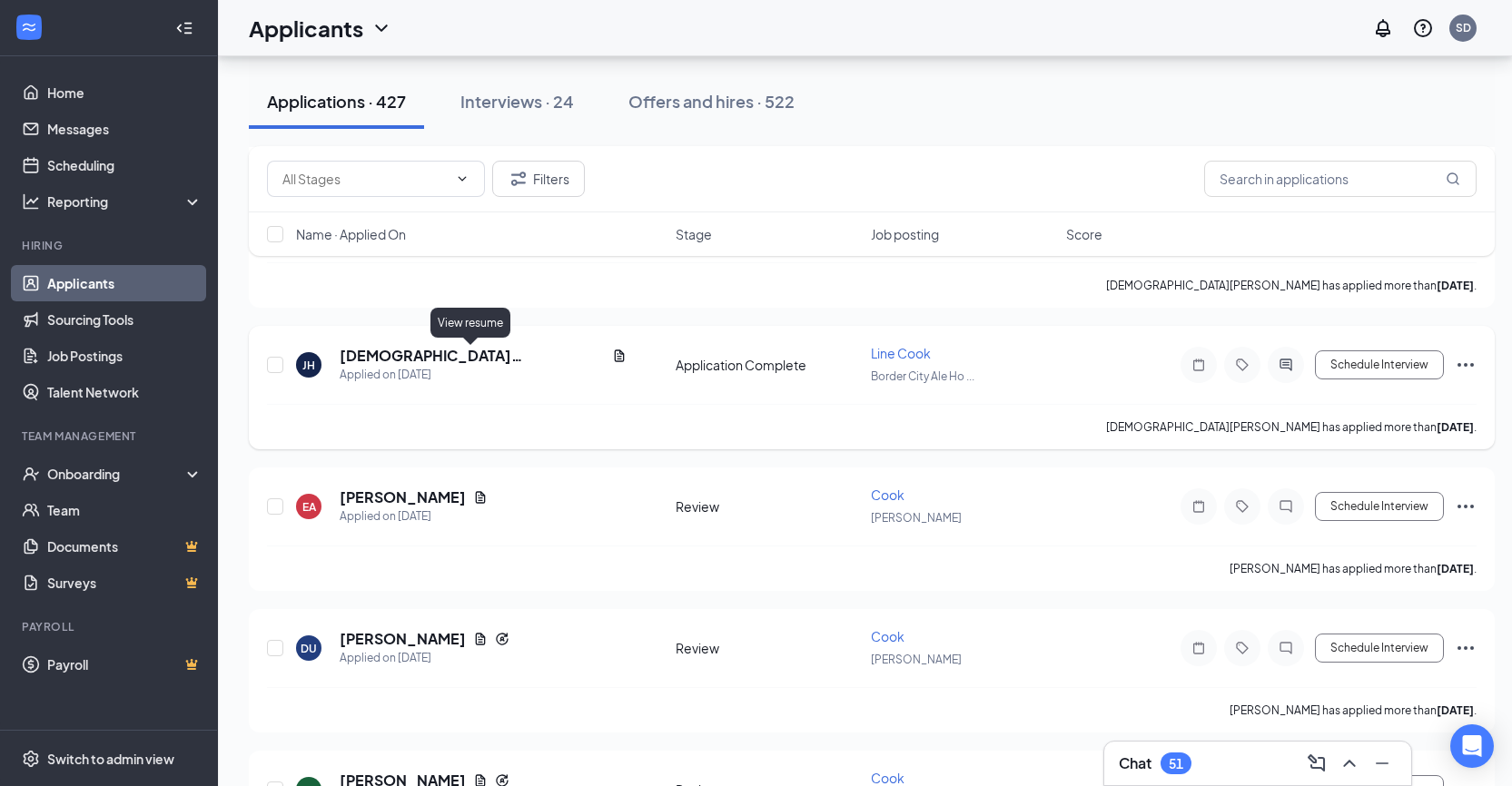
click at [612, 357] on icon "Document" at bounding box center [619, 355] width 15 height 15
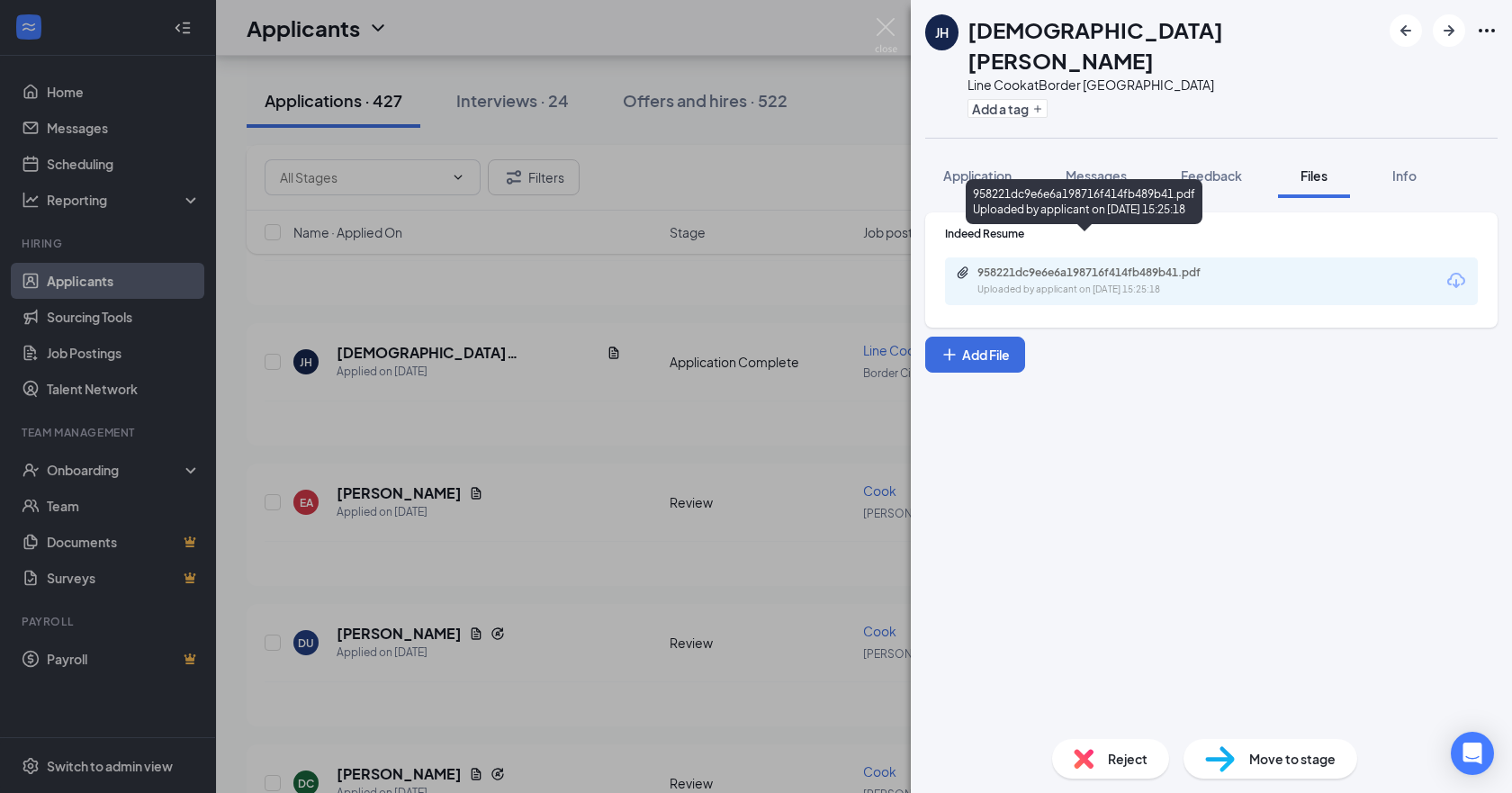
click at [1086, 258] on div "958221dc9e6e6a198716f414fb489b41.pdf Uploaded by applicant on Sep 13, 2025 at 1…" at bounding box center [1211, 282] width 533 height 48
click at [1060, 266] on div "958221dc9e6e6a198716f414fb489b41.pdf" at bounding box center [1103, 272] width 252 height 14
click at [885, 33] on img at bounding box center [885, 36] width 22 height 35
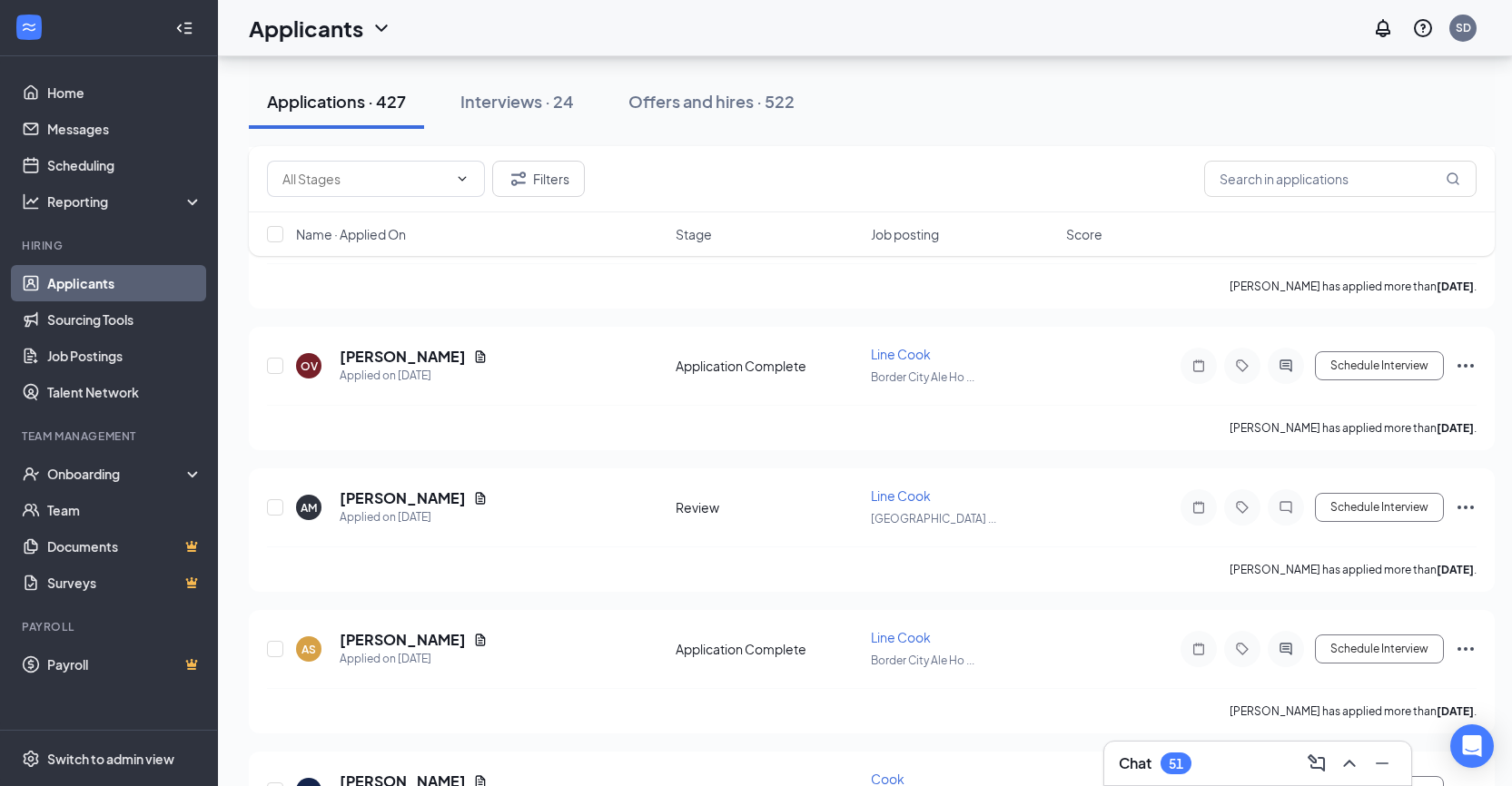
scroll to position [3855, 0]
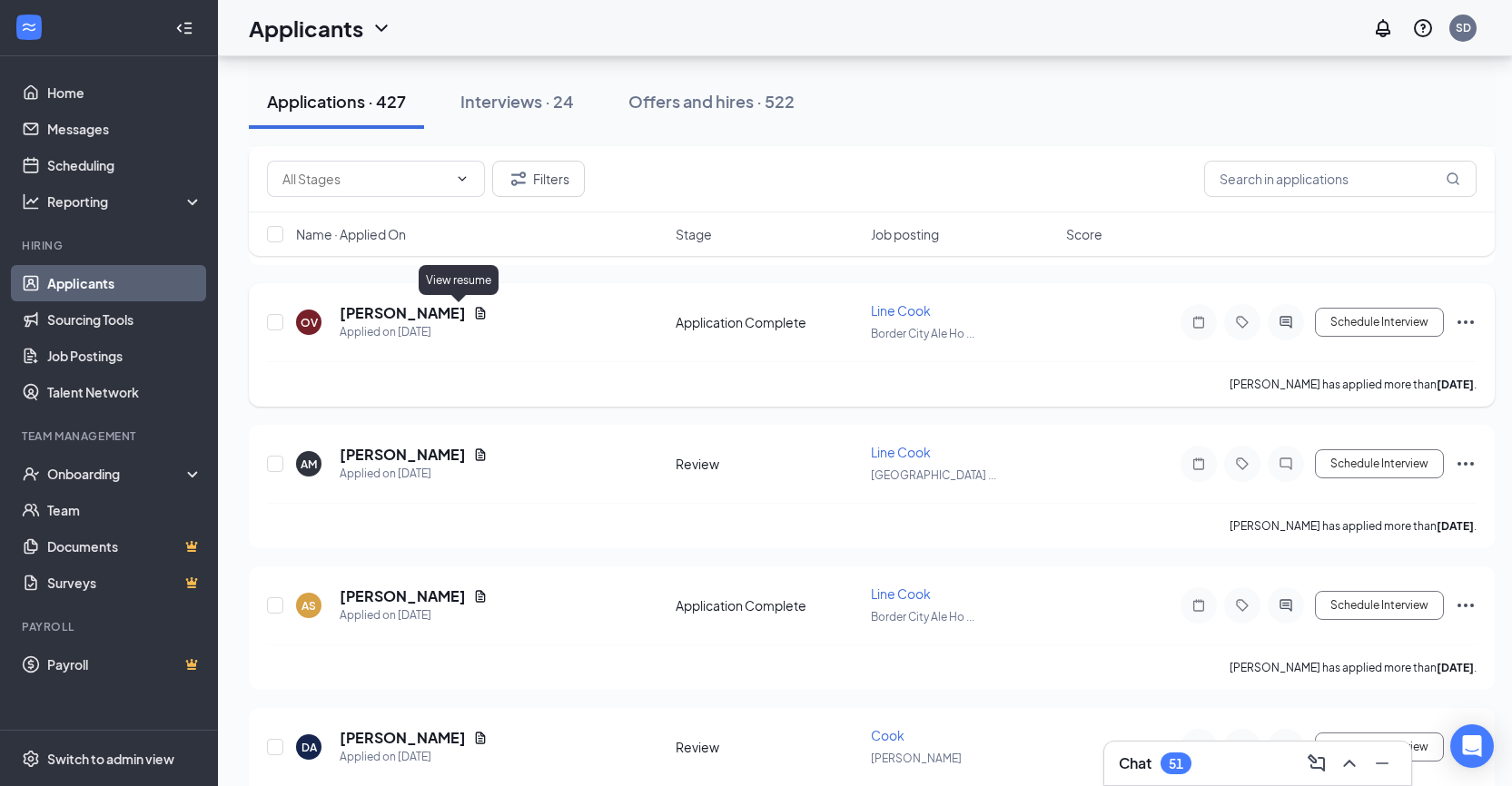
click at [473, 312] on icon "Document" at bounding box center [479, 312] width 15 height 15
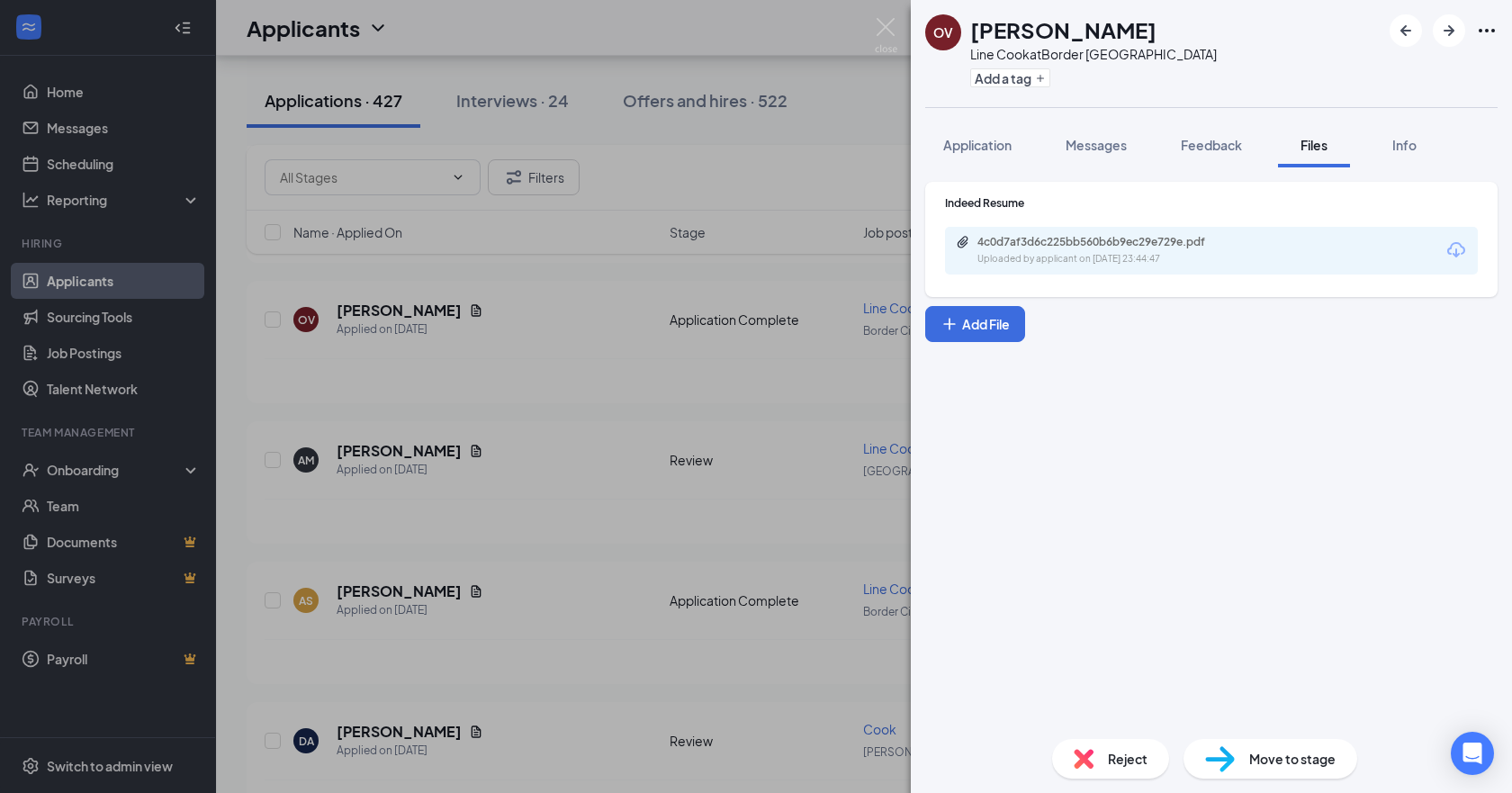
click at [1290, 257] on div "4c0d7af3d6c225bb560b6b9ec29e729e.pdf Uploaded by applicant on Sep 12, 2025 at 2…" at bounding box center [1211, 251] width 533 height 48
click at [1079, 244] on div "4c0d7af3d6c225bb560b6b9ec29e729e.pdf" at bounding box center [1103, 242] width 252 height 14
click at [1095, 139] on span "Messages" at bounding box center [1096, 144] width 62 height 16
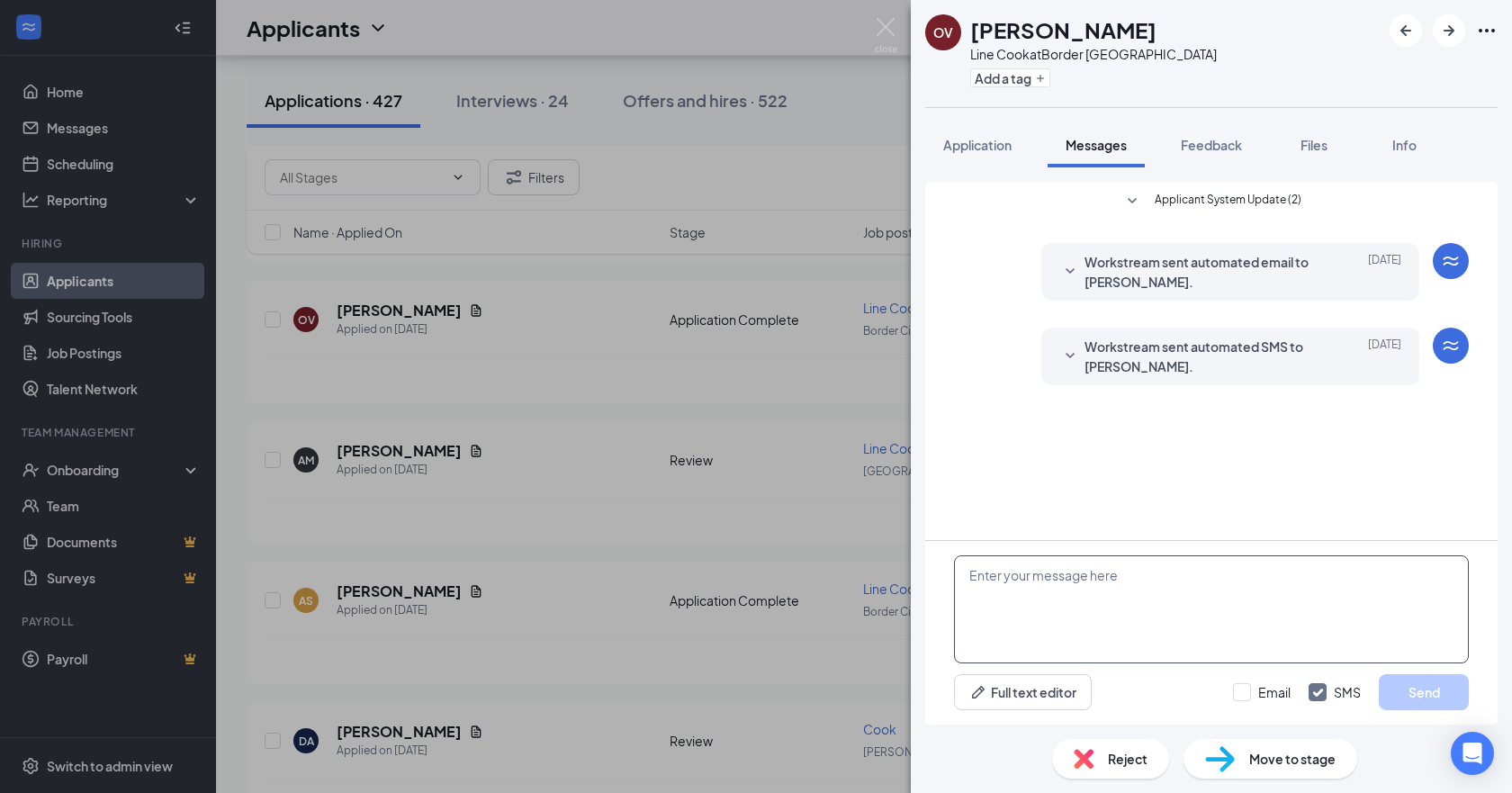
click at [1087, 591] on textarea at bounding box center [1211, 609] width 515 height 108
type textarea "Hello [PERSON_NAME], thank you for applying. Would you be able to come in for a…"
click at [1404, 686] on button "Send" at bounding box center [1424, 692] width 90 height 36
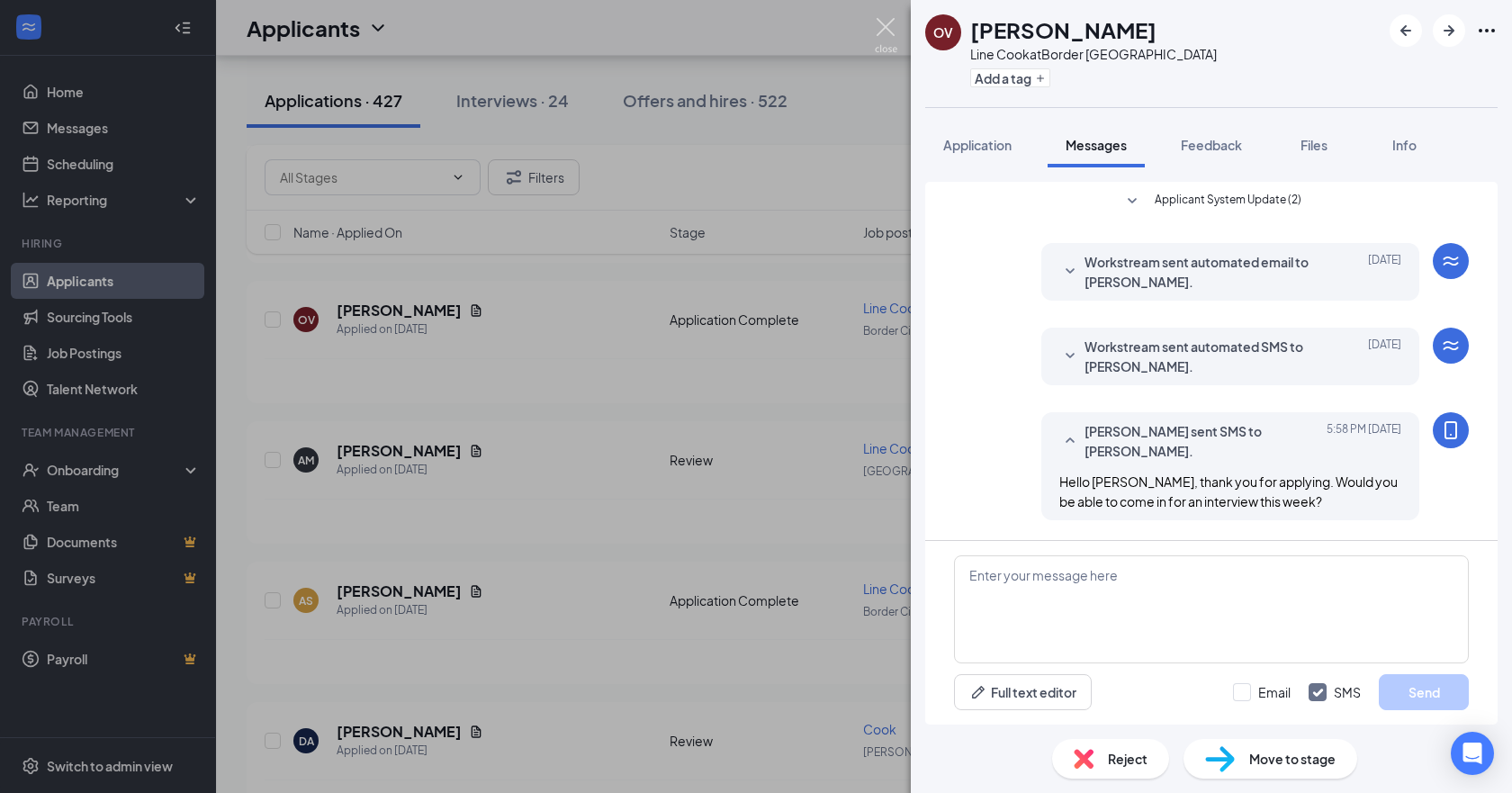
click at [887, 36] on img at bounding box center [885, 36] width 22 height 35
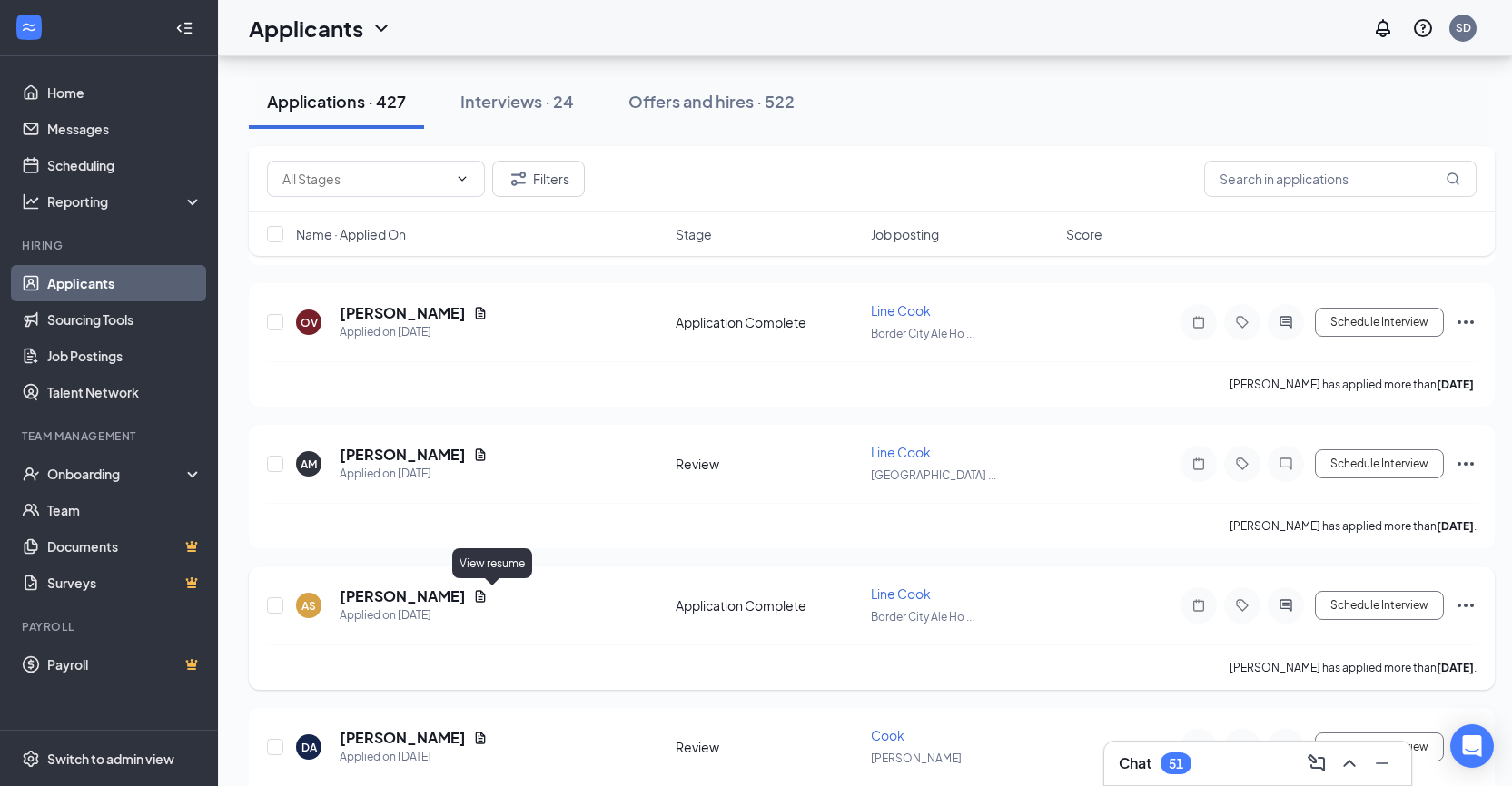
click at [487, 598] on icon "Document" at bounding box center [479, 596] width 15 height 15
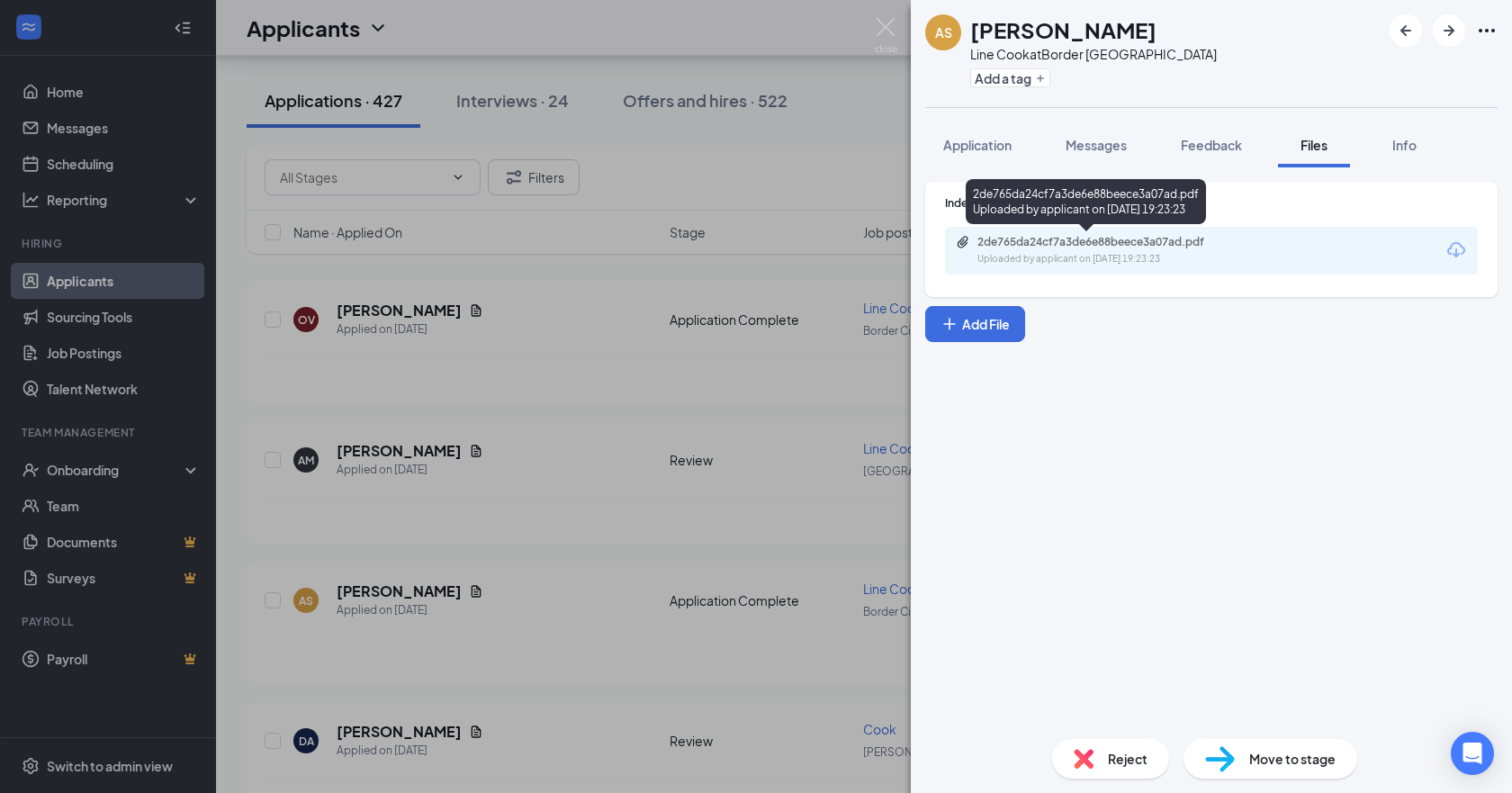
click at [1009, 259] on div "Uploaded by applicant on Sep 12, 2025 at 19:23:23" at bounding box center [1112, 259] width 270 height 14
click at [894, 34] on img at bounding box center [885, 36] width 22 height 35
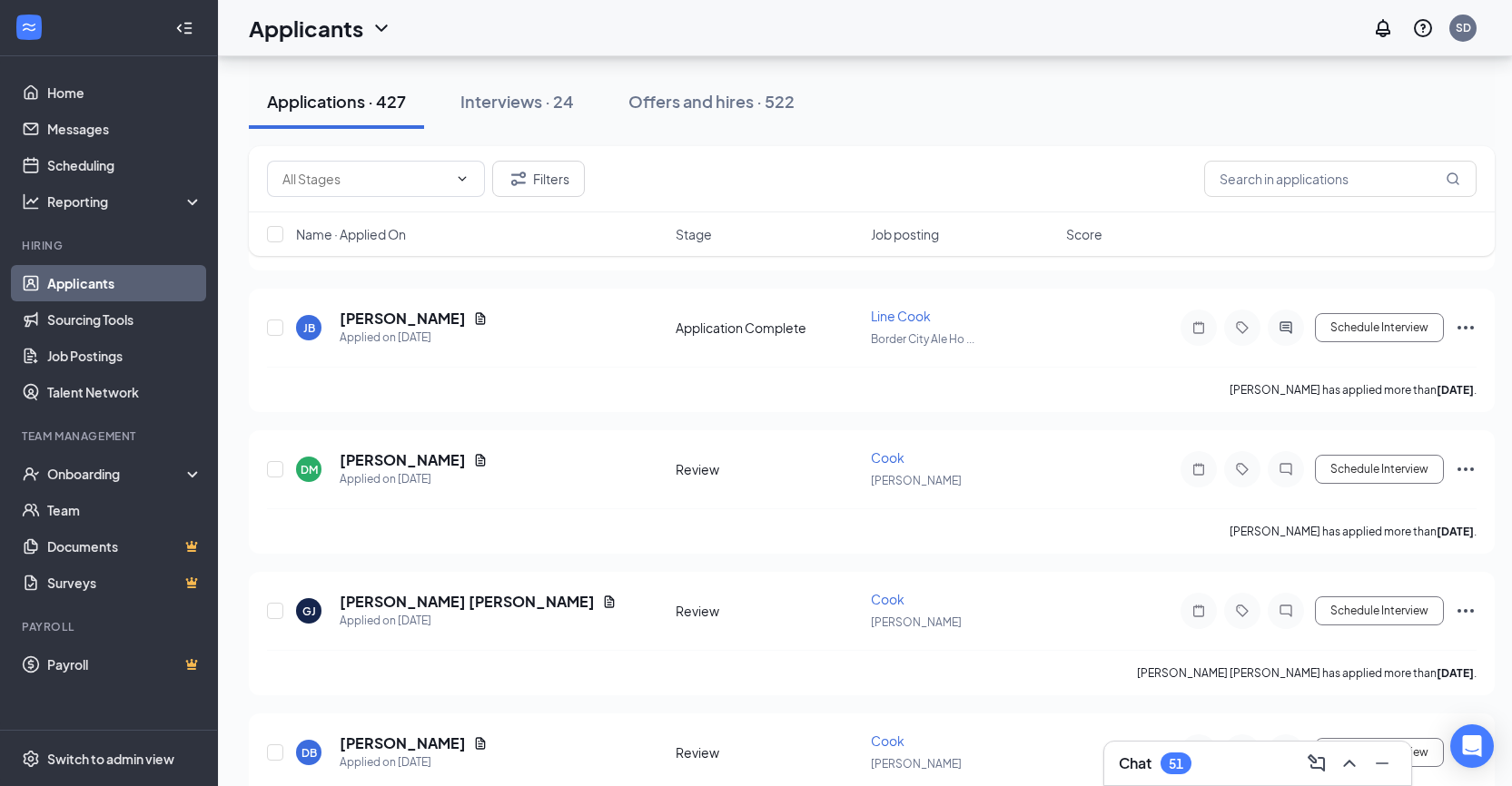
scroll to position [4438, 0]
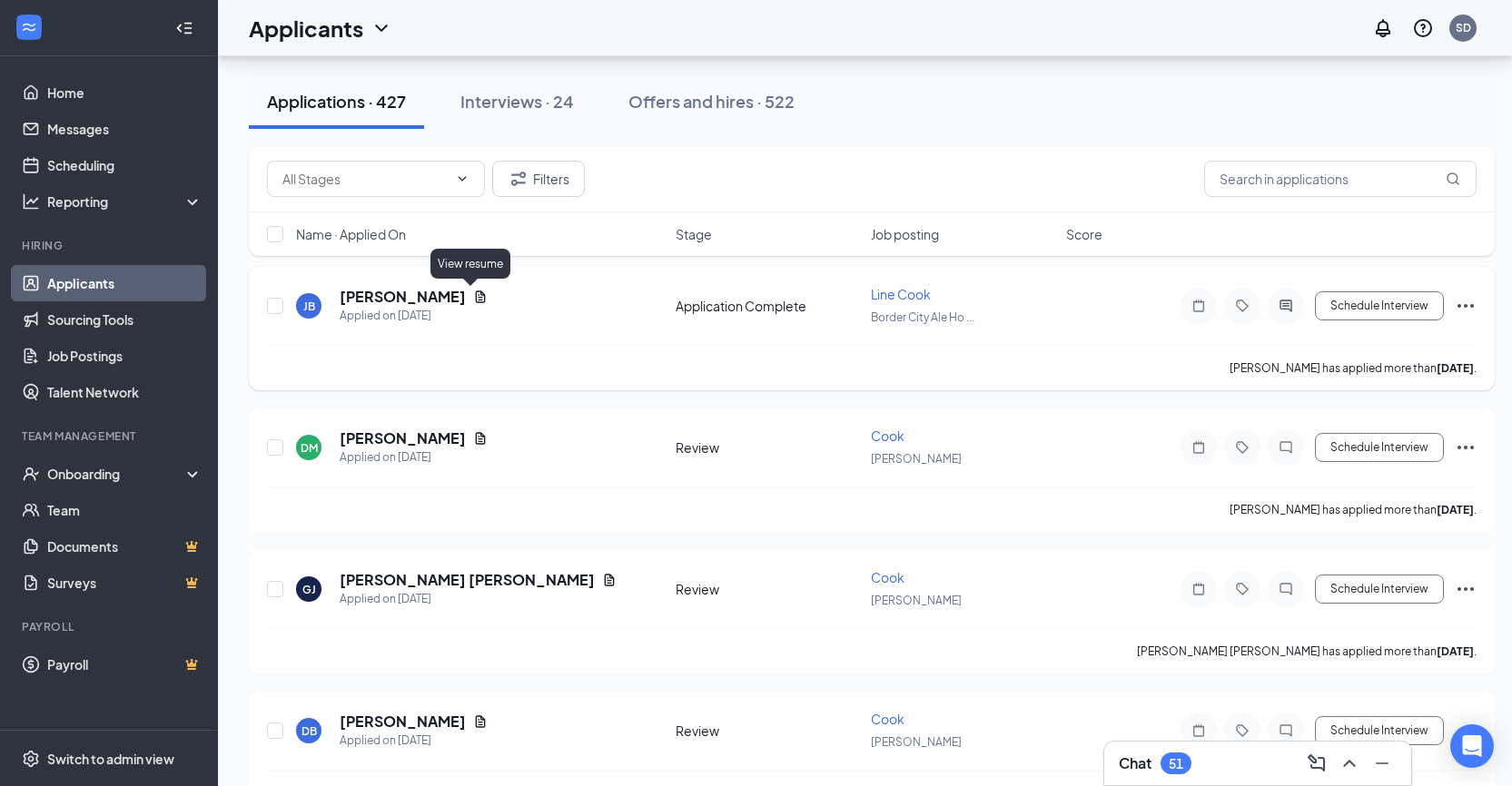
click at [473, 294] on icon "Document" at bounding box center [479, 296] width 15 height 15
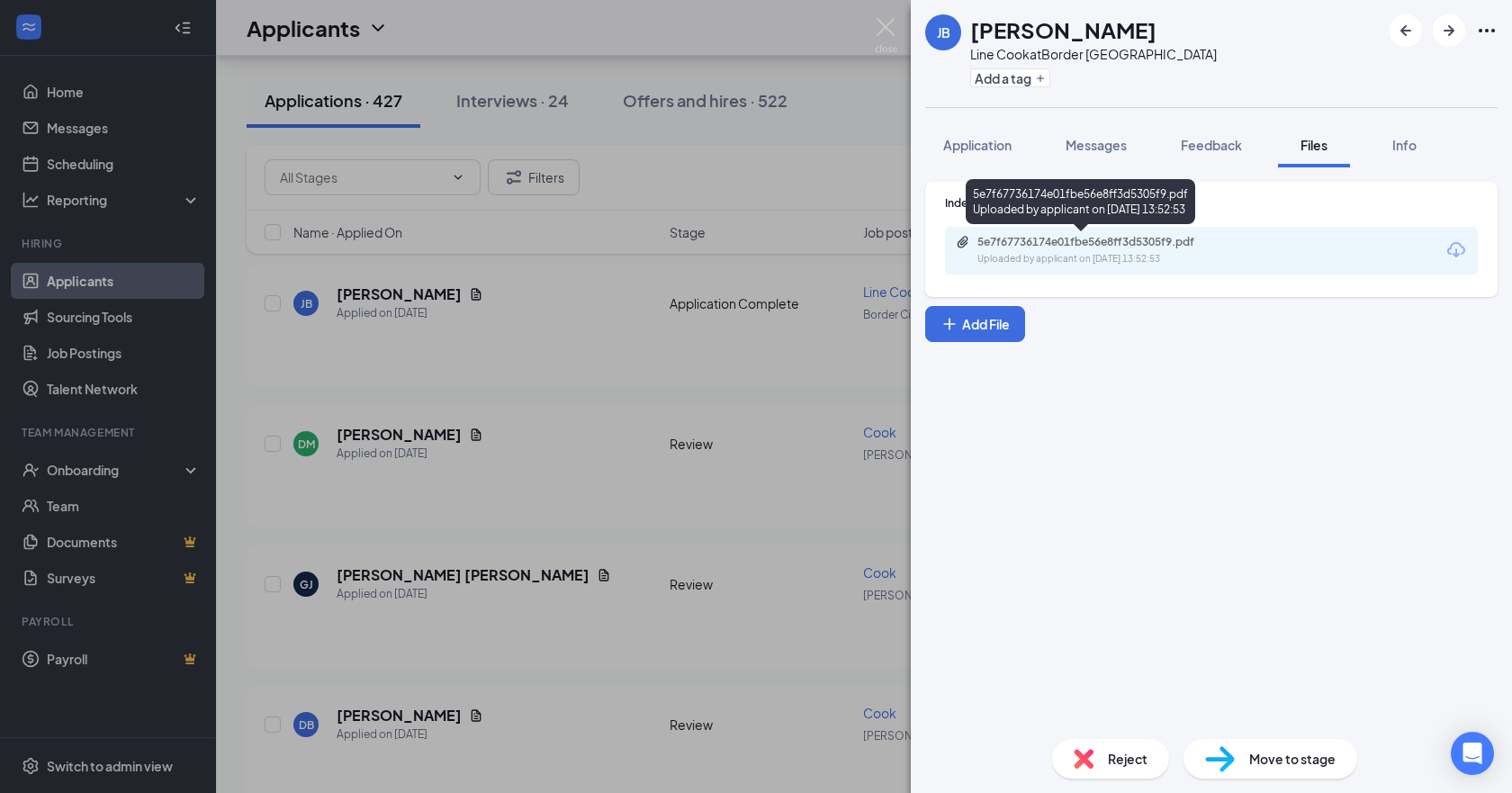
click at [1096, 242] on div "5e7f67736174e01fbe56e8ff3d5305f9.pdf" at bounding box center [1103, 242] width 252 height 14
click at [889, 27] on img at bounding box center [885, 36] width 22 height 35
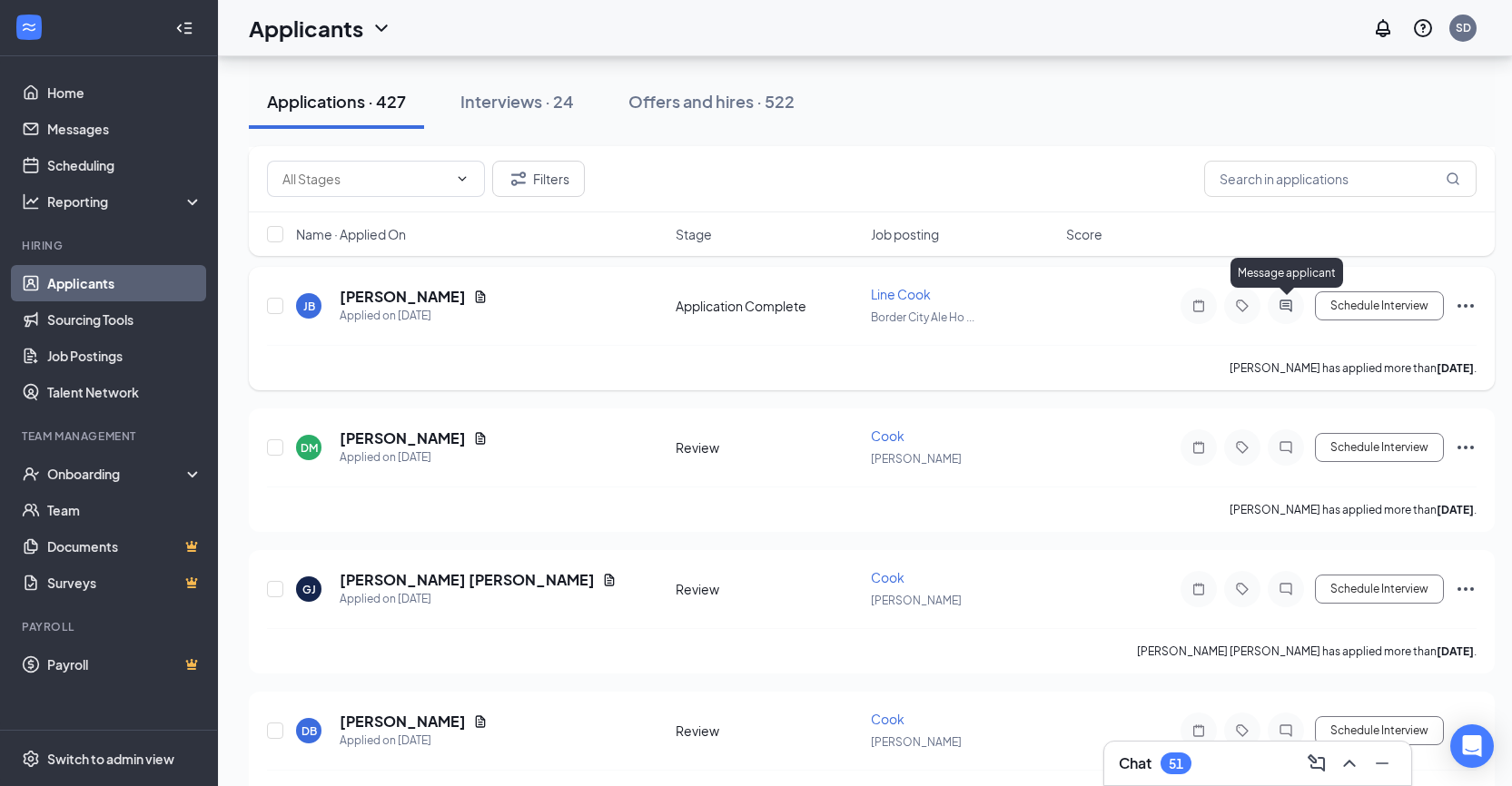
click at [1292, 306] on icon "ActiveChat" at bounding box center [1285, 306] width 21 height 15
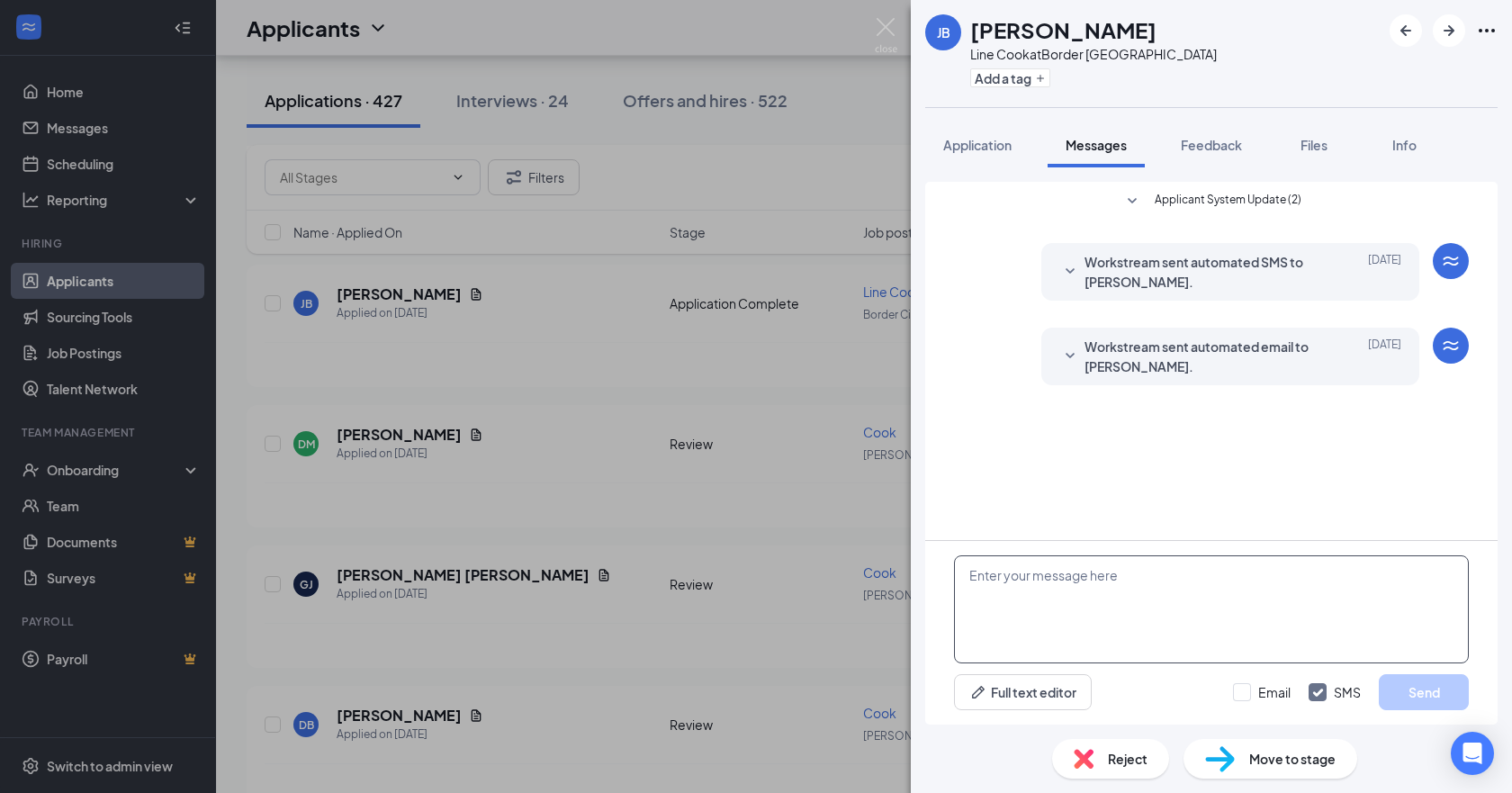
click at [1048, 604] on textarea at bounding box center [1211, 609] width 515 height 108
type textarea "Hello [PERSON_NAME], thank you for applying. Would you be available for an inte…"
click at [1421, 695] on button "Send" at bounding box center [1424, 692] width 90 height 36
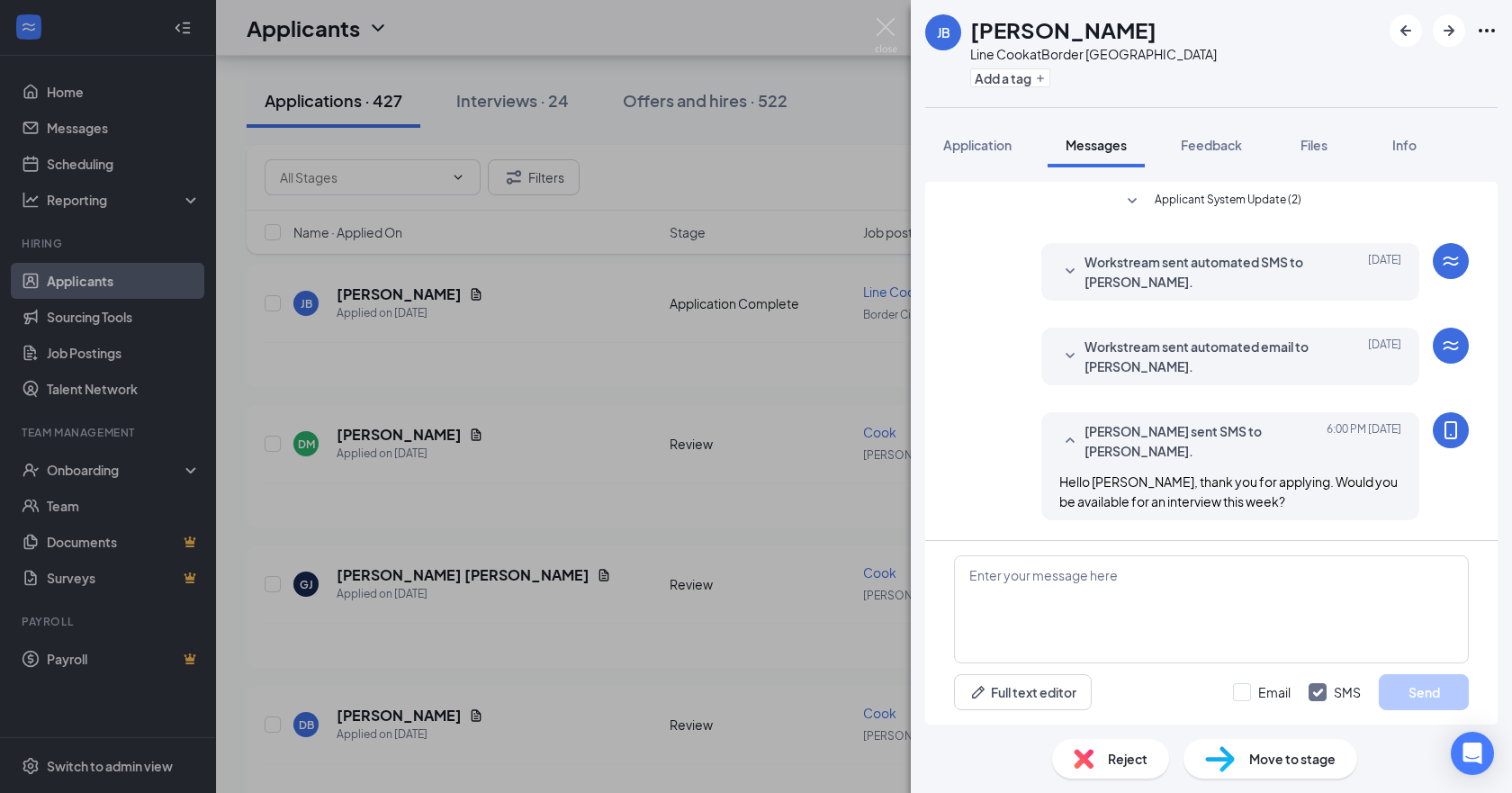
click at [886, 18] on img at bounding box center [885, 36] width 22 height 35
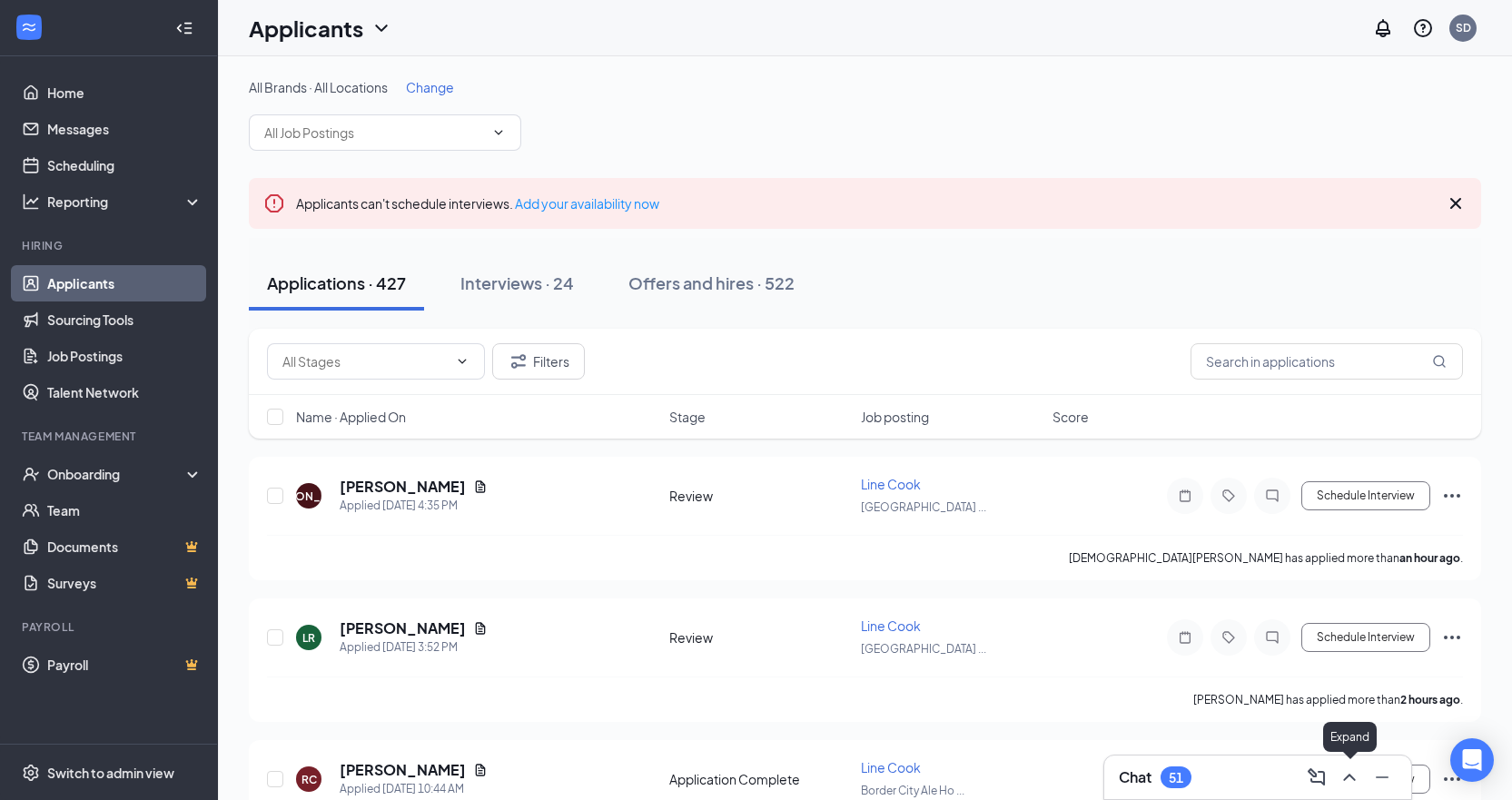
click at [1356, 775] on icon "ChevronUp" at bounding box center [1349, 778] width 21 height 21
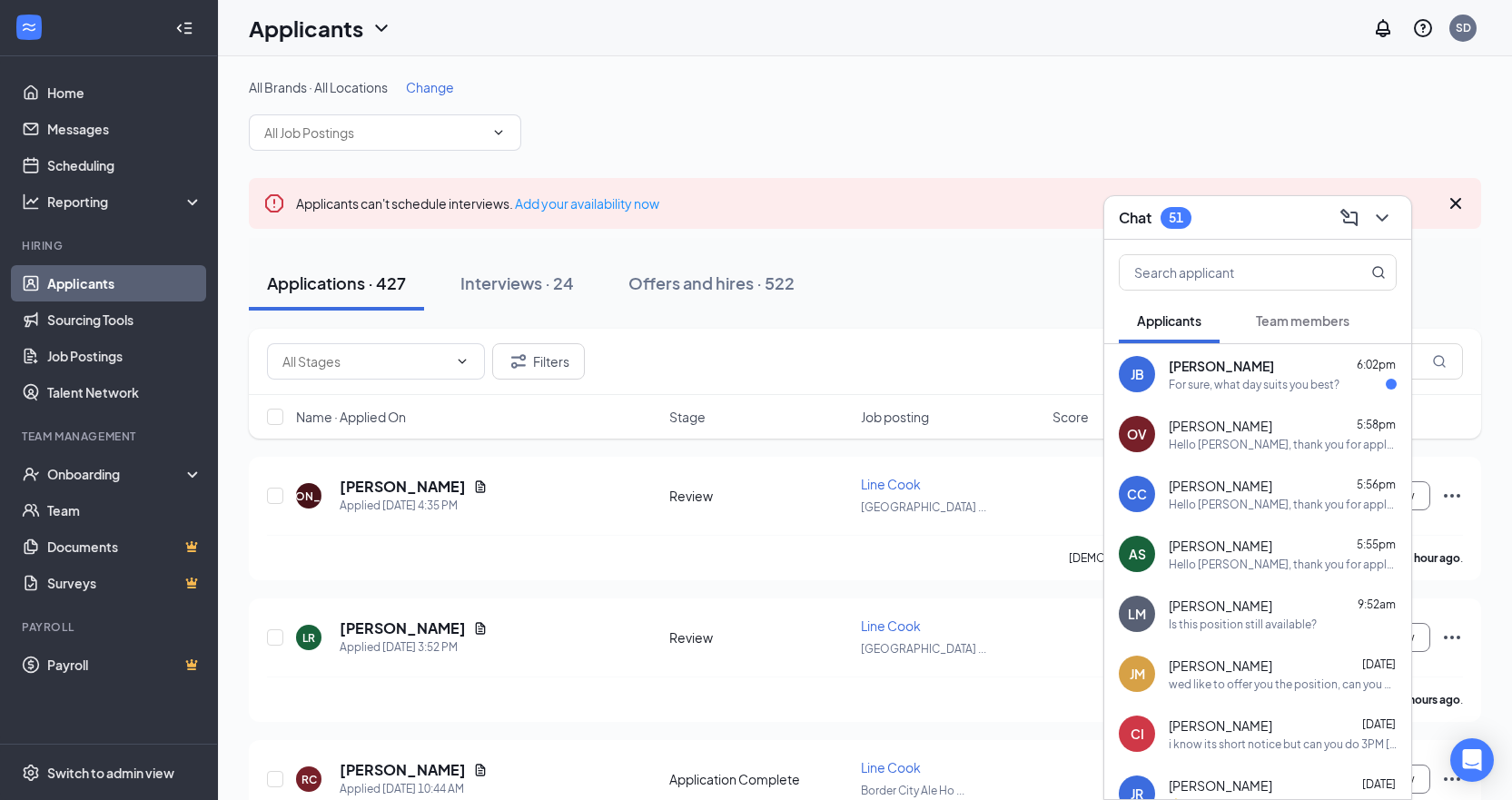
click at [1215, 381] on div "For sure, what day suits you best?" at bounding box center [1254, 384] width 171 height 16
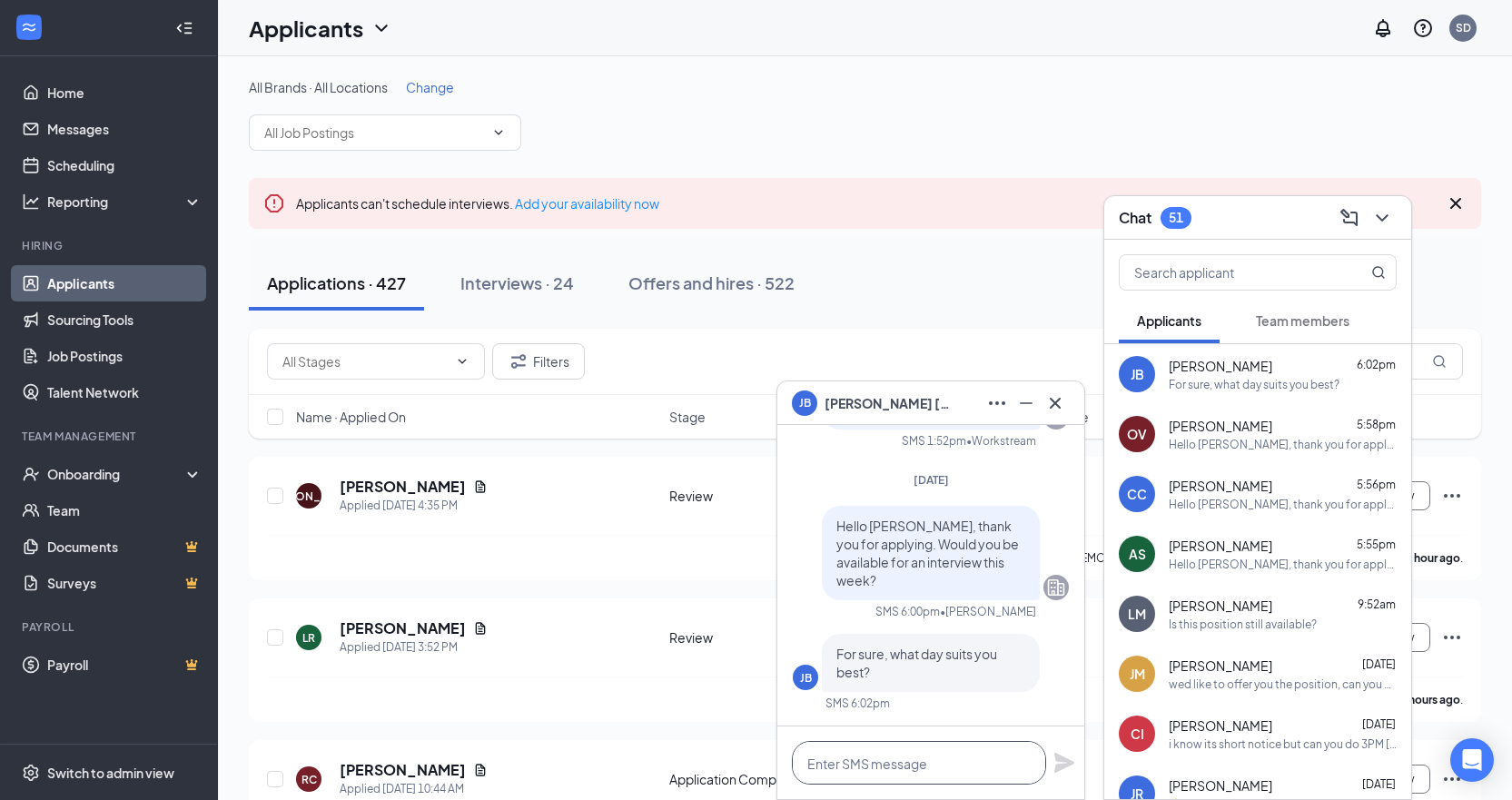
click at [914, 767] on textarea at bounding box center [919, 762] width 254 height 44
type textarea "I"
type textarea "i"
type textarea "c"
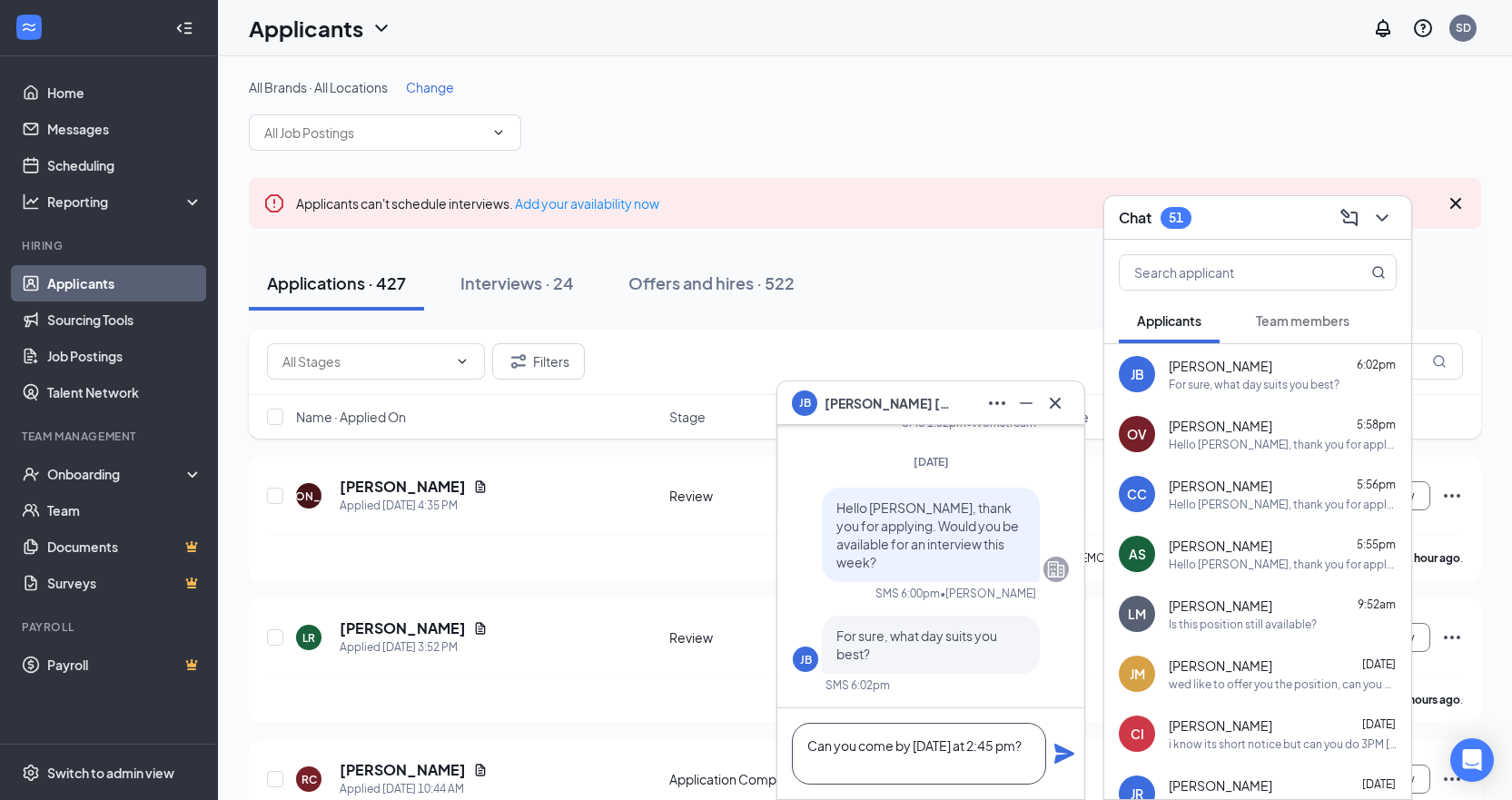
type textarea "Can you come by [DATE] at 2:45 pm?"
click at [1060, 752] on icon "Plane" at bounding box center [1064, 753] width 20 height 20
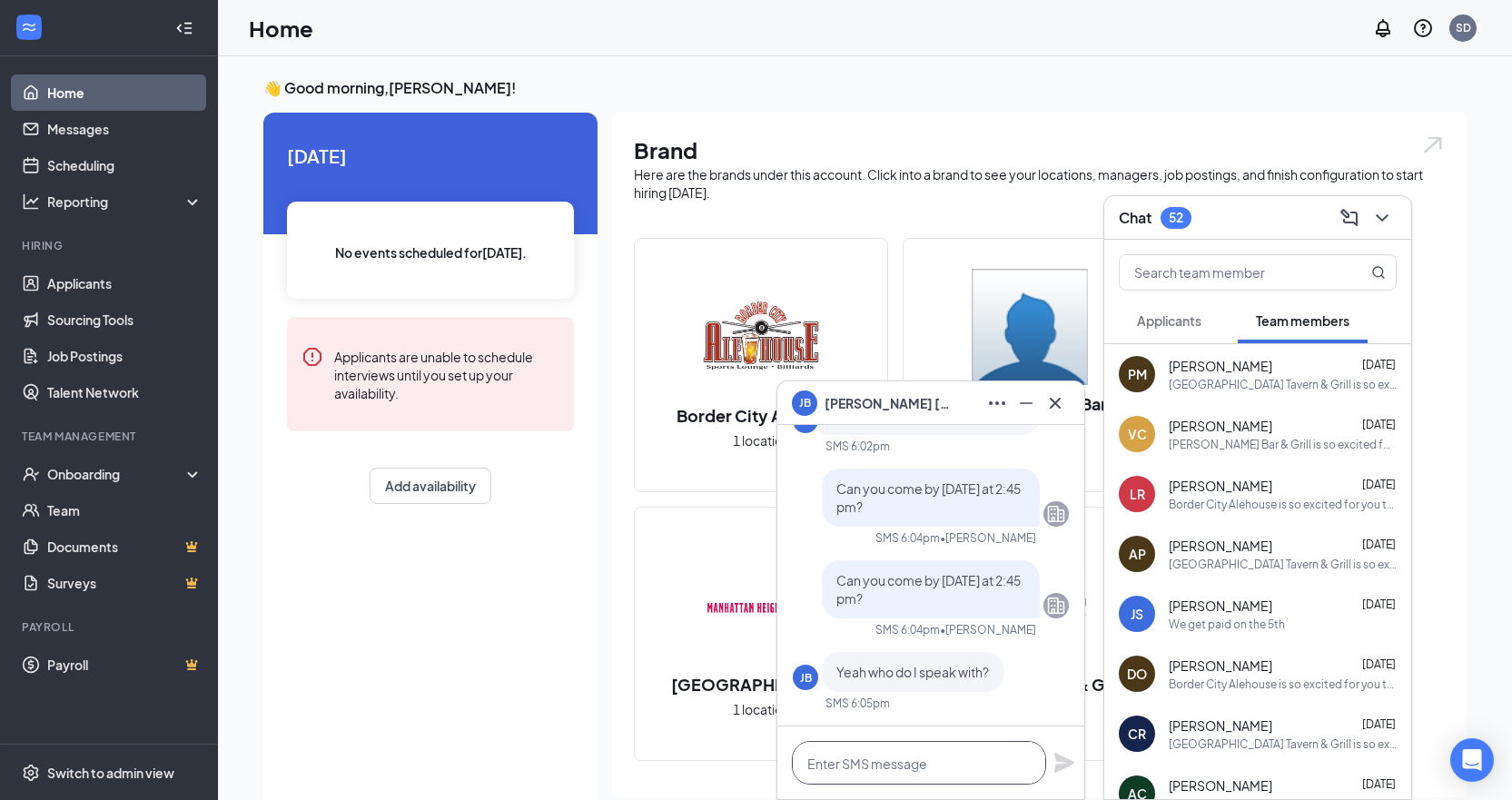
click at [884, 766] on textarea at bounding box center [919, 762] width 254 height 44
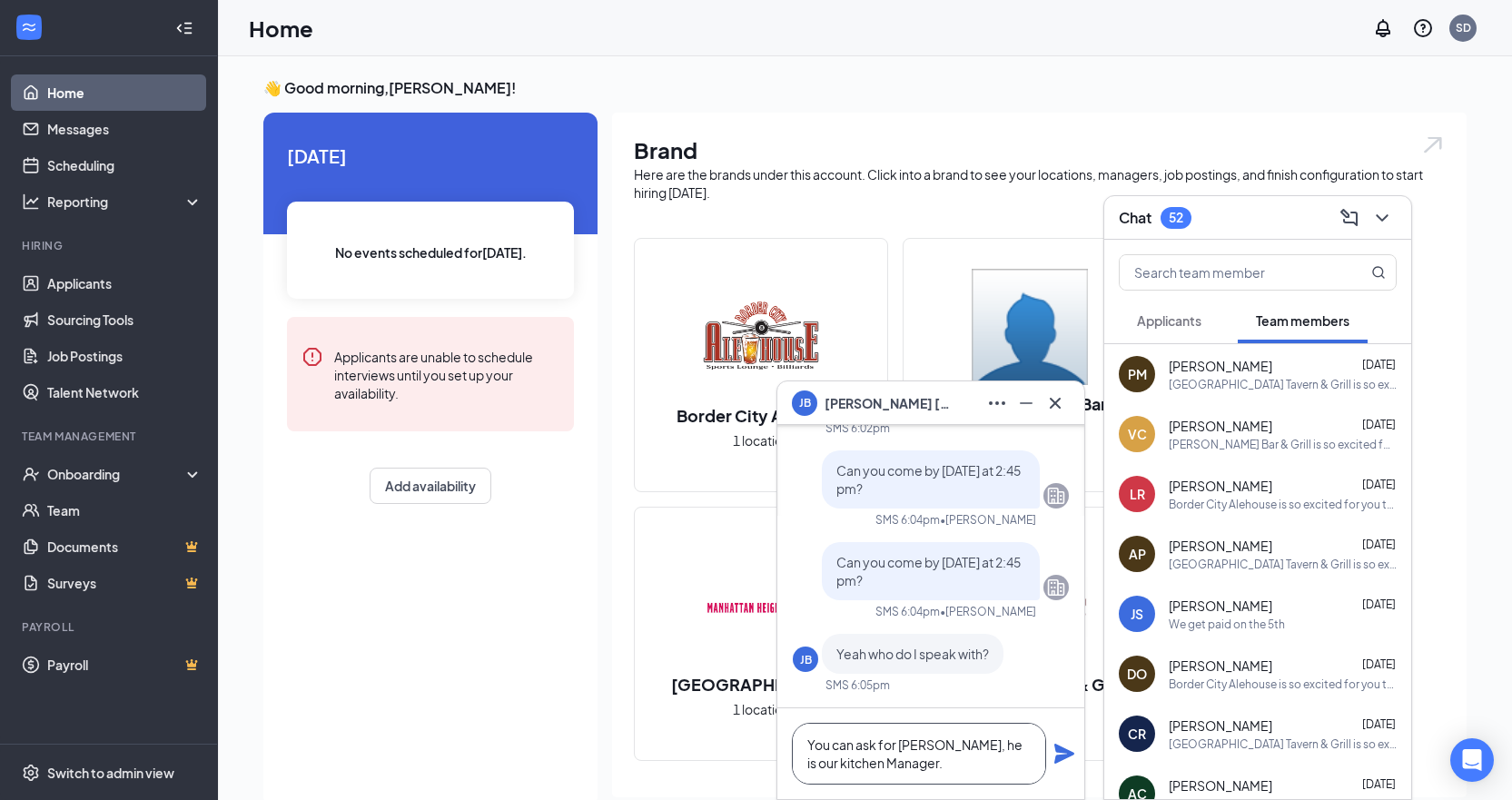
type textarea "You can ask for [PERSON_NAME], he is our kitchen Manager."
click at [1063, 756] on icon "Plane" at bounding box center [1064, 753] width 20 height 20
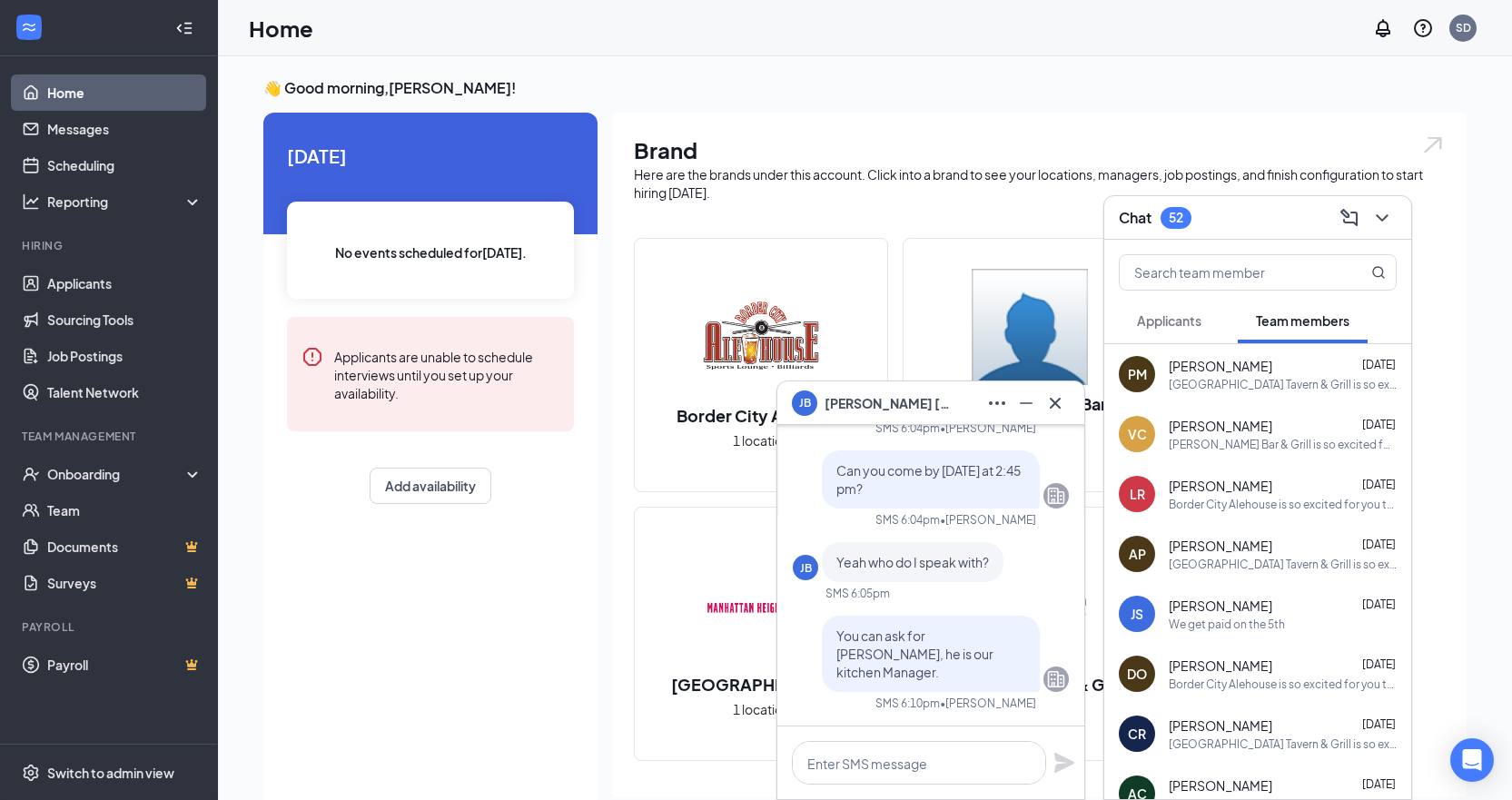
click at [1412, 475] on div "[GEOGRAPHIC_DATA] 1 location [PERSON_NAME][GEOGRAPHIC_DATA] 1 location [GEOGRAP…" at bounding box center [1038, 507] width 810 height 538
click at [1184, 327] on span "Applicants" at bounding box center [1168, 320] width 64 height 17
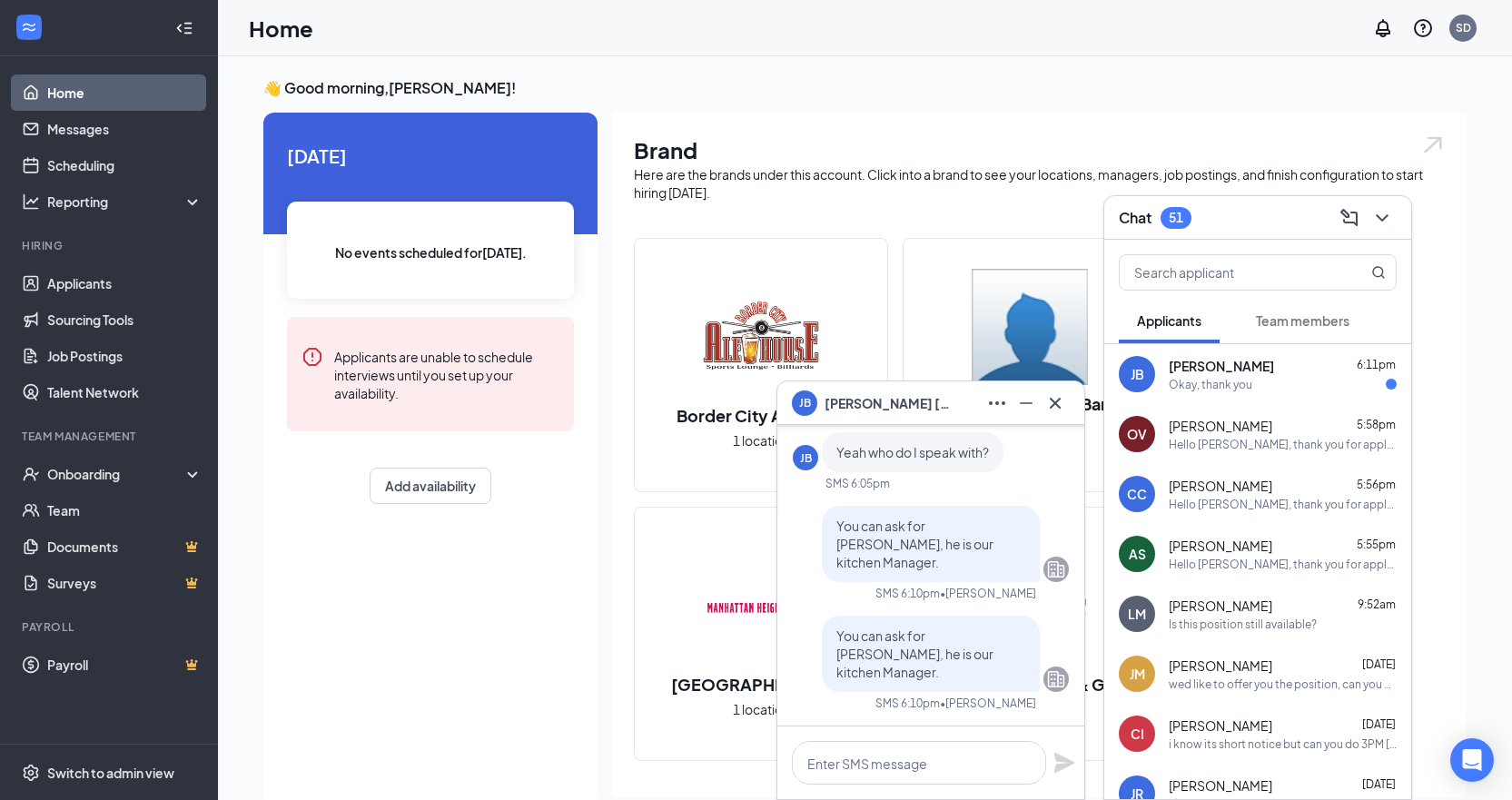
click at [1250, 373] on span "[PERSON_NAME]" at bounding box center [1221, 366] width 106 height 18
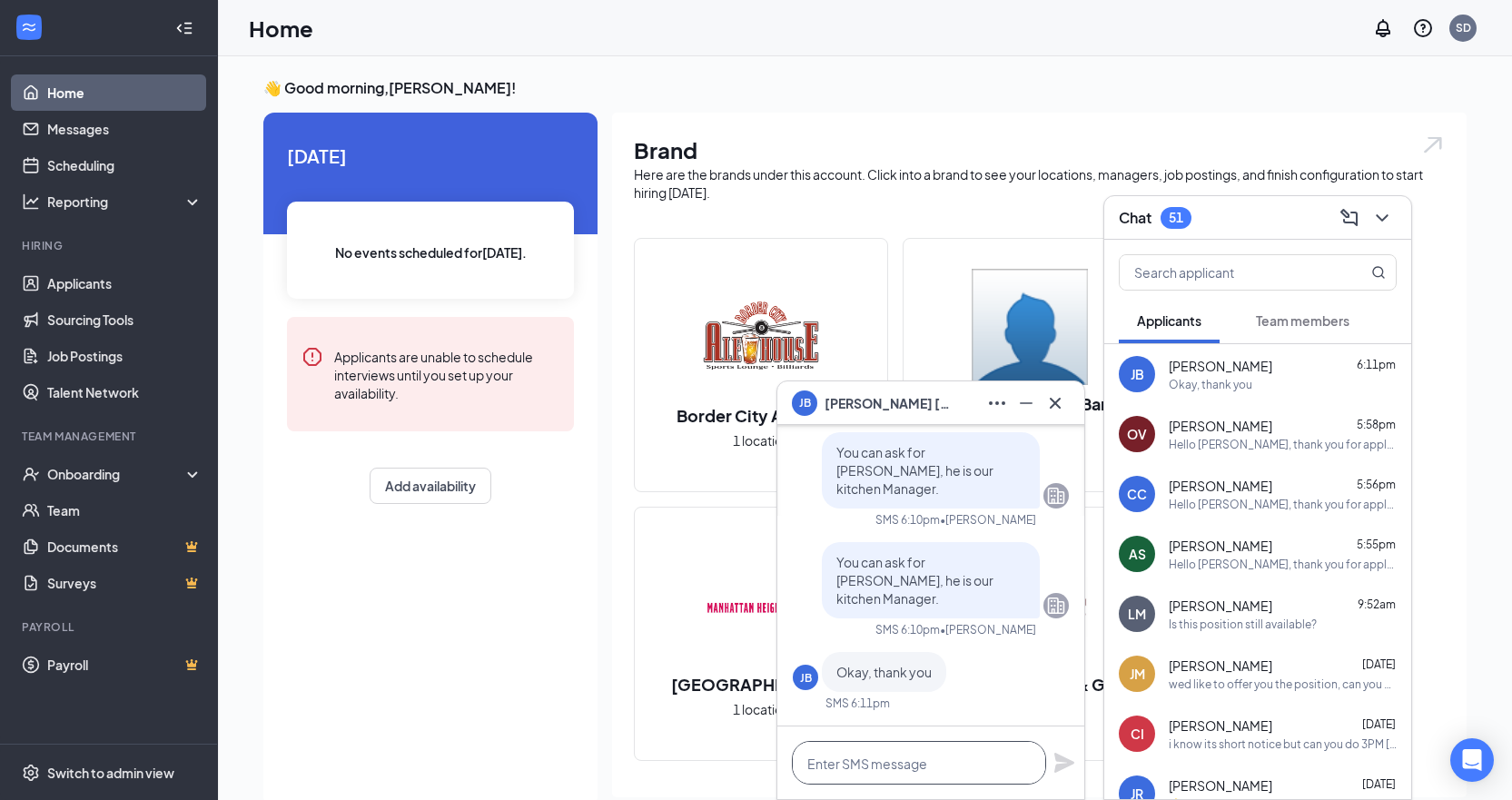
click at [910, 772] on textarea at bounding box center [919, 762] width 254 height 44
type textarea "A"
type textarea "n"
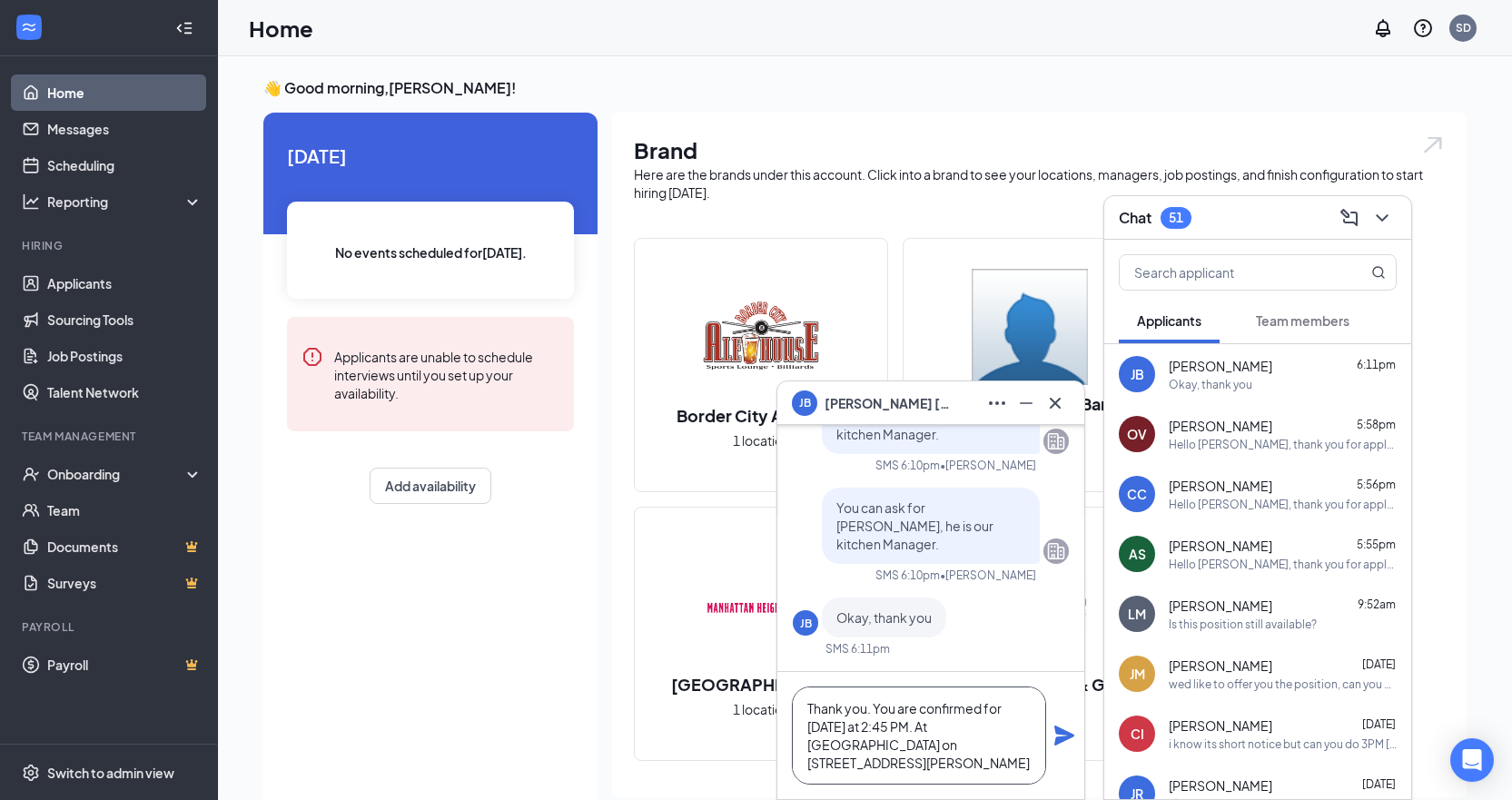
type textarea "Thank you. You are confirmed for [DATE] at 2:45 PM. At [GEOGRAPHIC_DATA] on [ST…"
click at [1063, 731] on icon "Plane" at bounding box center [1064, 735] width 20 height 20
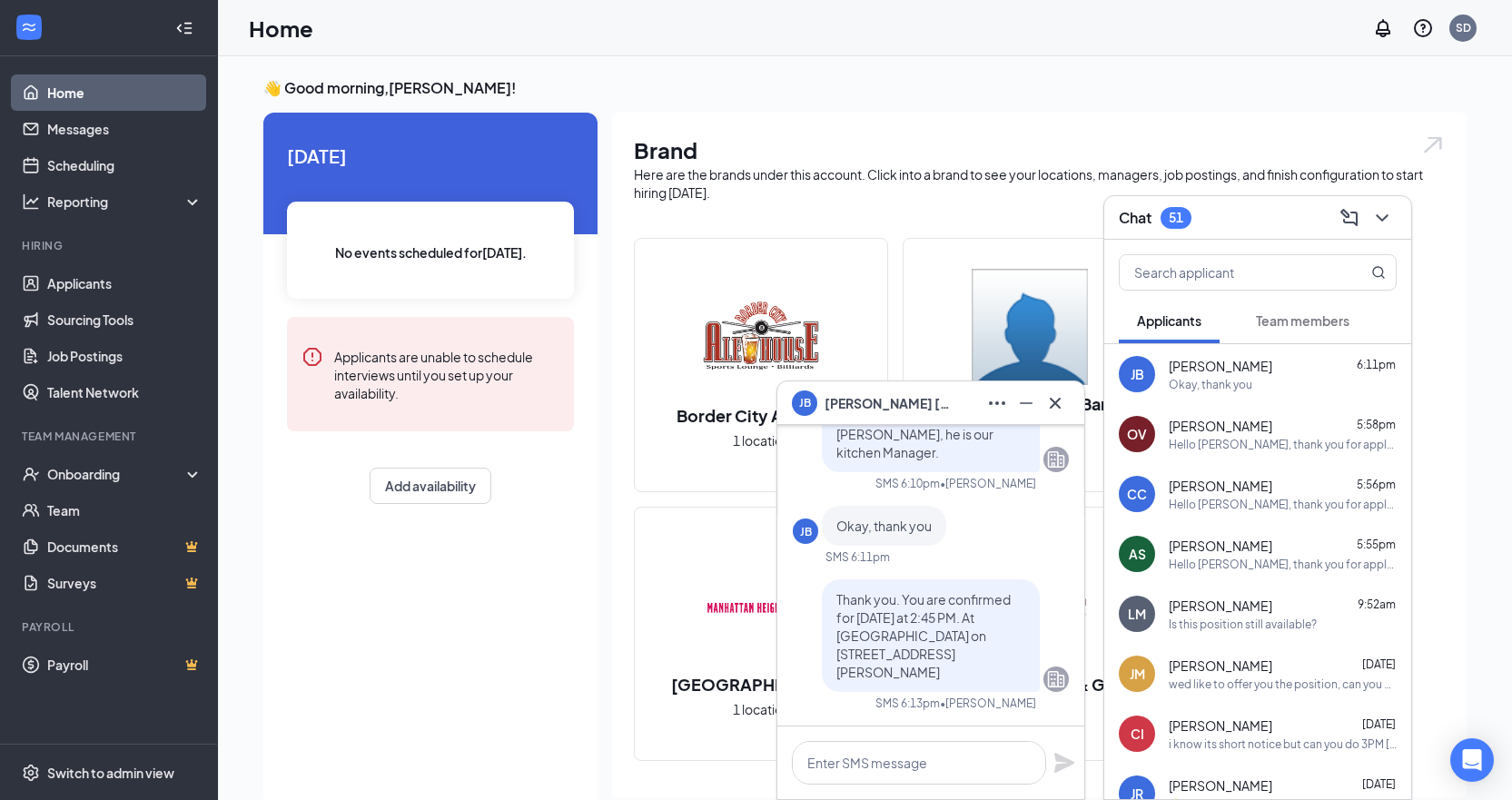
scroll to position [0, 0]
